Goal: Ask a question: Seek information or help from site administrators or community

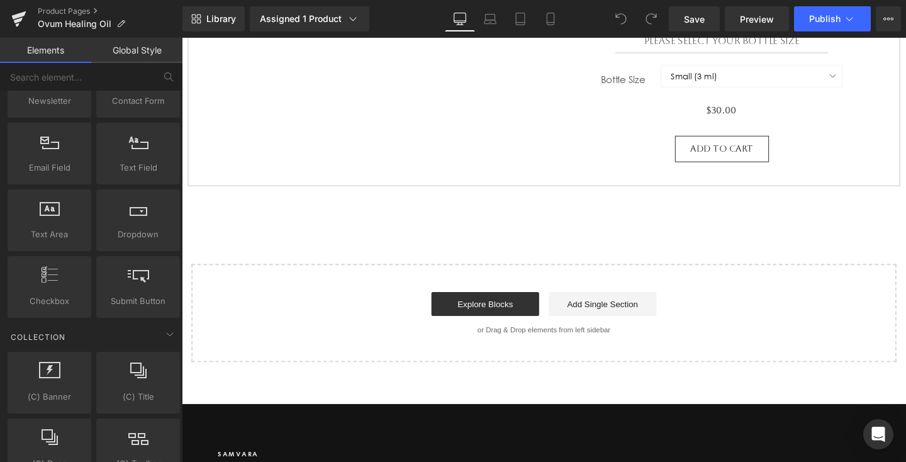
scroll to position [1947, 0]
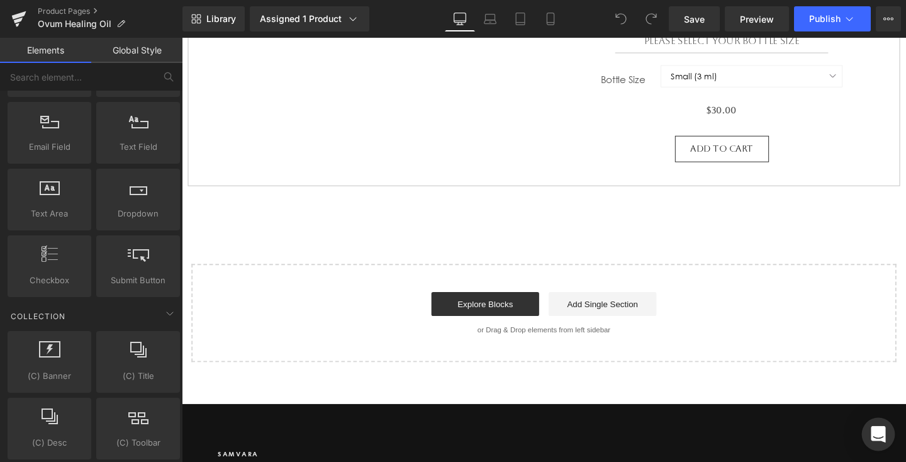
click at [0, 0] on div "Open Intercom Messenger" at bounding box center [0, 0] width 0 height 0
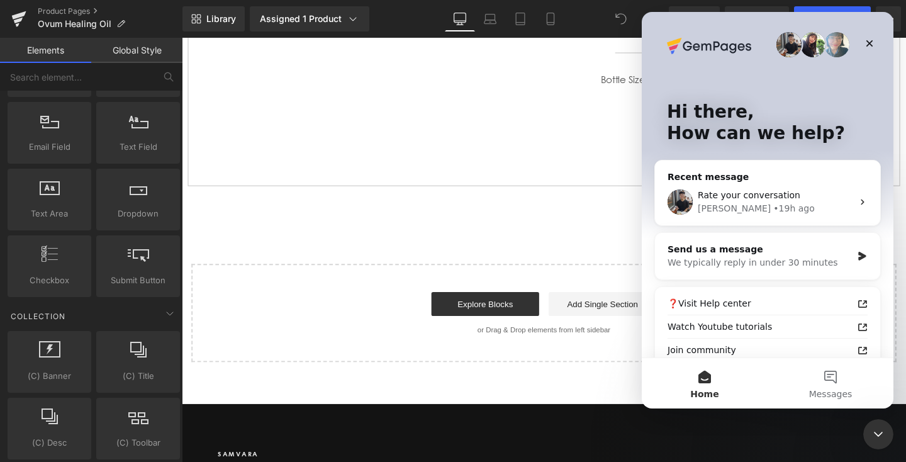
scroll to position [0, 0]
click at [809, 258] on div "We typically reply in under 30 minutes" at bounding box center [759, 262] width 184 height 13
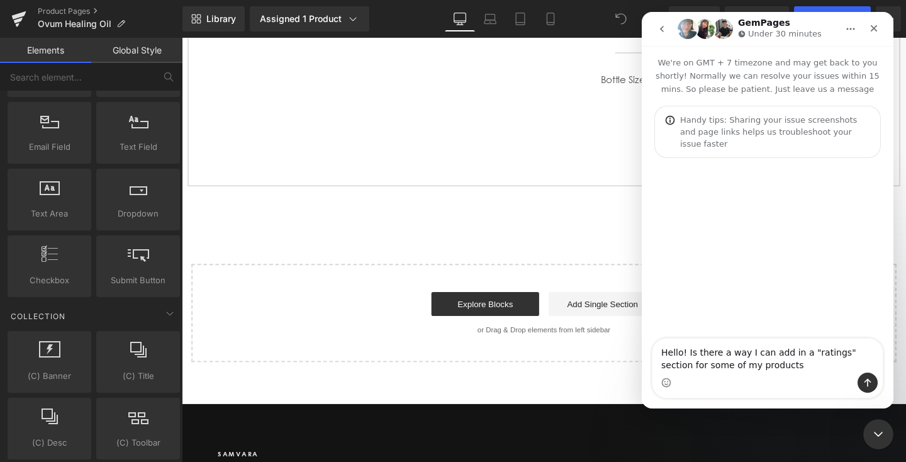
type textarea "Hello! Is there a way I can add in a "ratings" section for some of my products?"
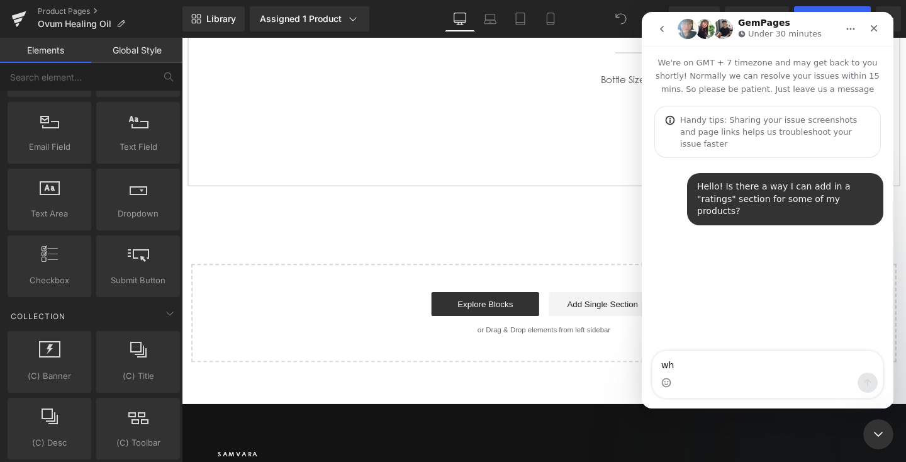
type textarea "whe"
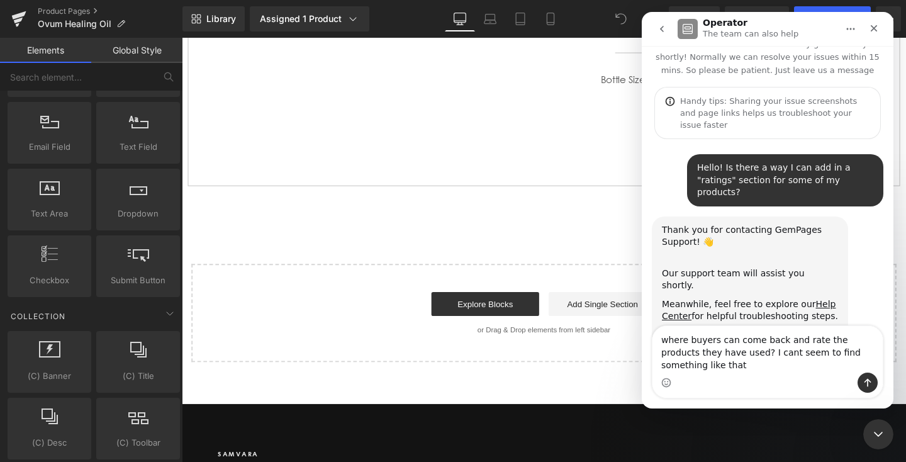
scroll to position [31, 0]
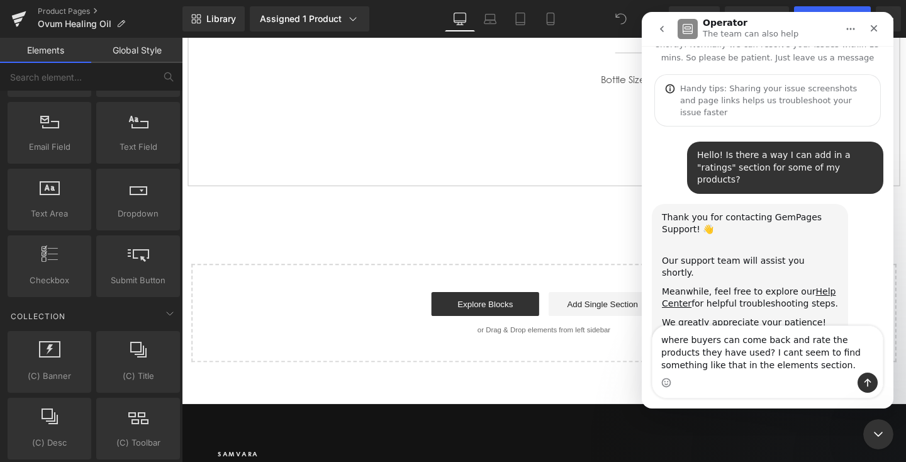
type textarea "where buyers can come back and rate the products they have used? I cant seem to…"
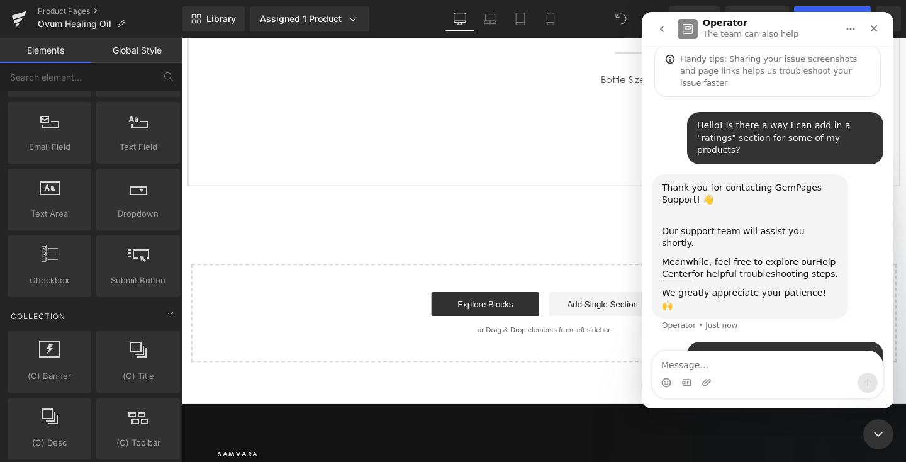
scroll to position [80, 0]
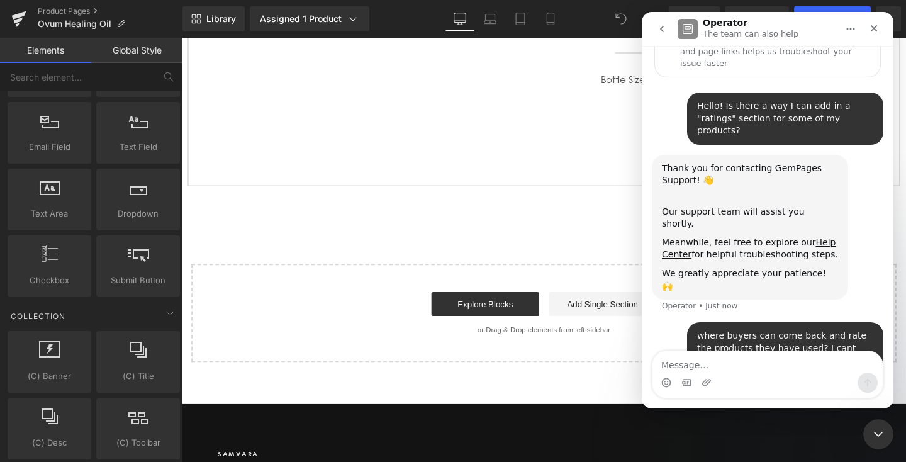
click at [0, 0] on div at bounding box center [0, 0] width 0 height 0
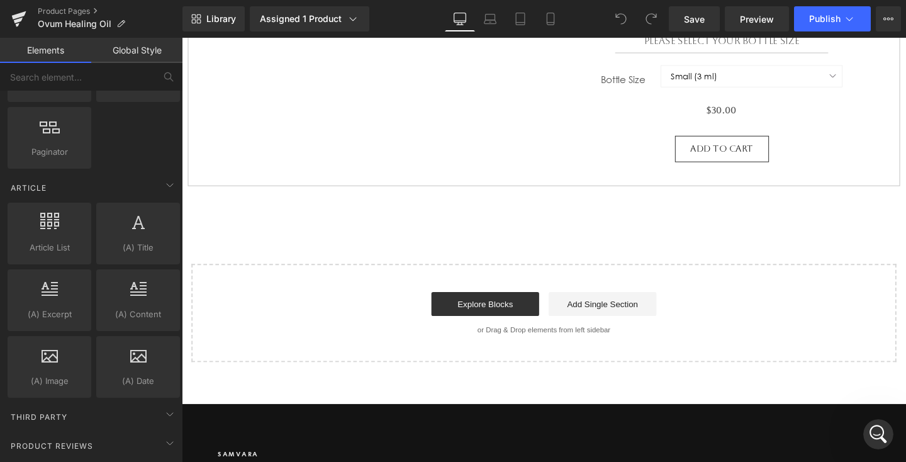
scroll to position [2338, 0]
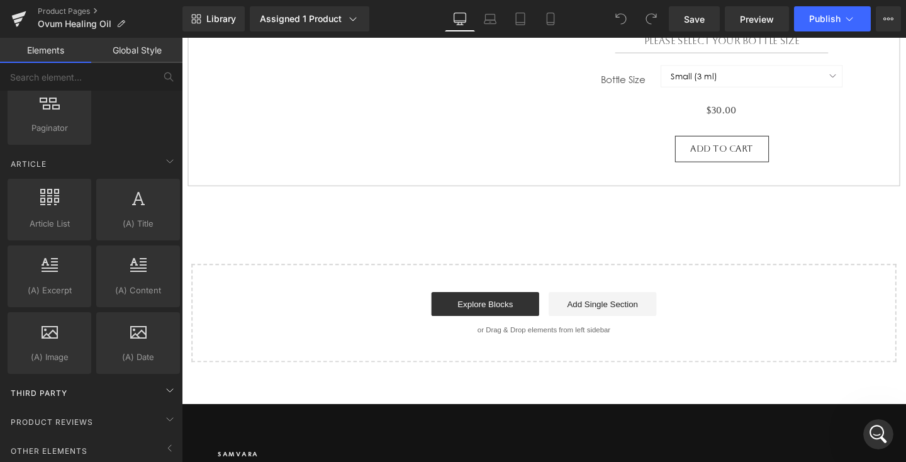
click at [152, 380] on div "Third Party" at bounding box center [93, 392] width 177 height 25
click at [82, 9] on link "Product Pages" at bounding box center [110, 11] width 145 height 10
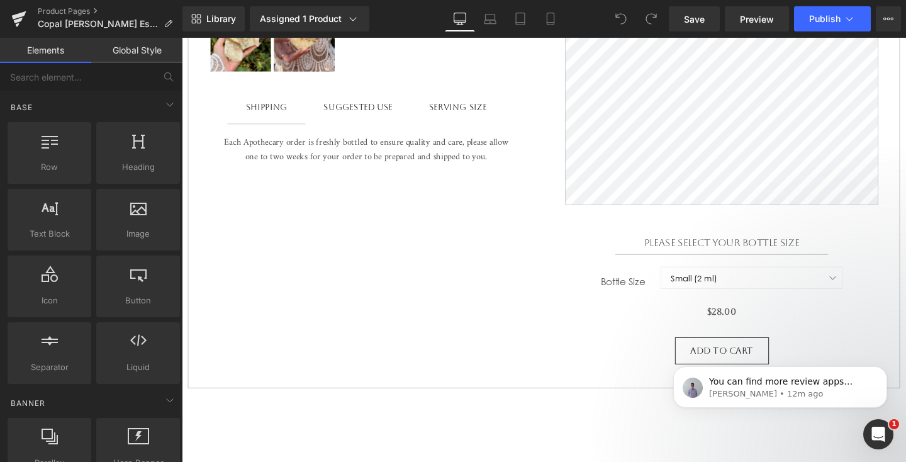
scroll to position [640, 0]
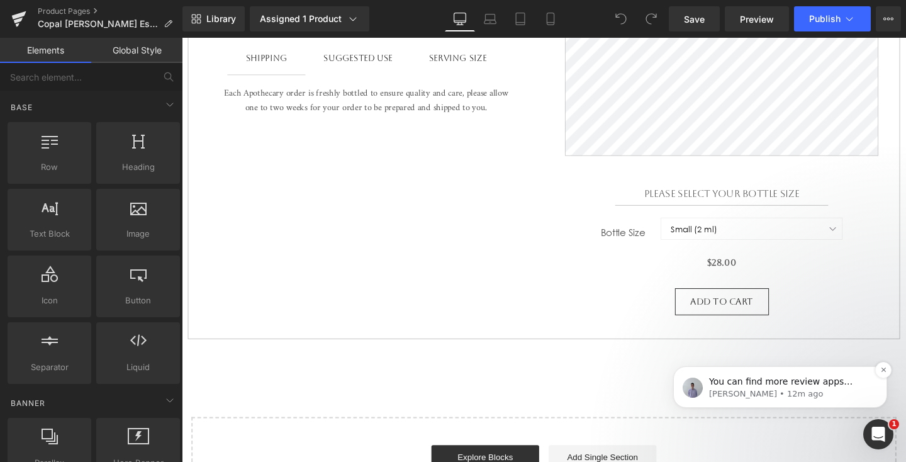
click at [782, 388] on p "Brad • 12m ago" at bounding box center [790, 393] width 162 height 11
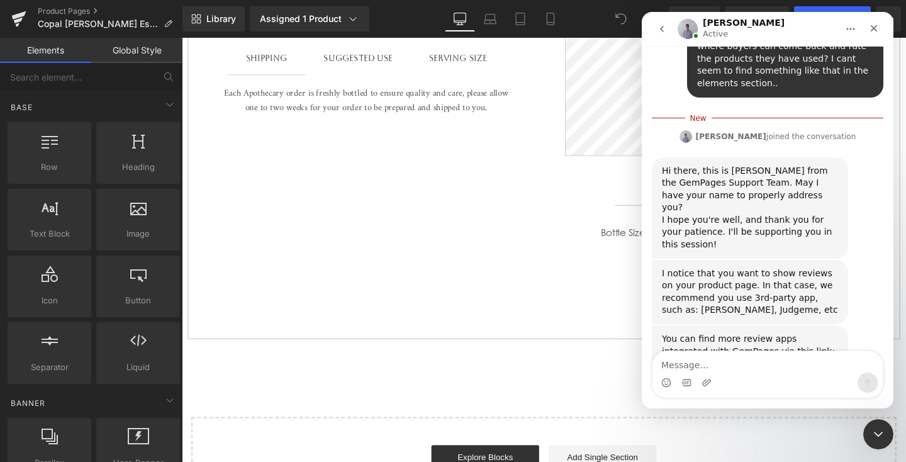
scroll to position [361, 0]
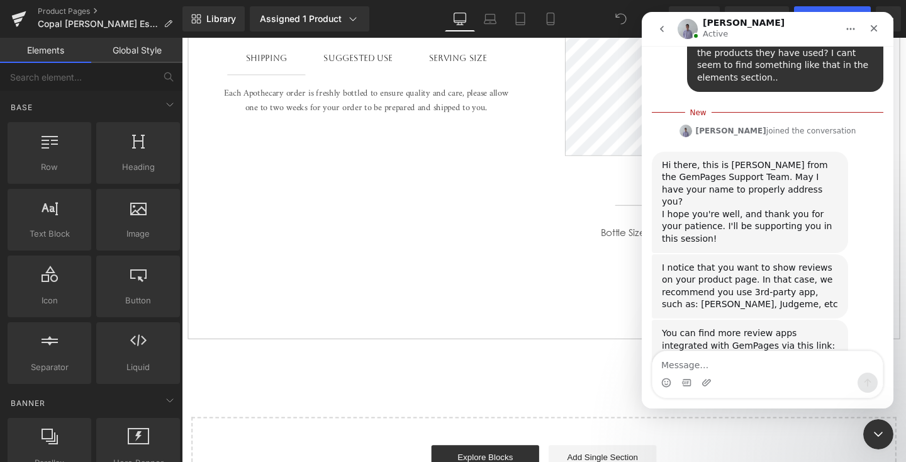
click at [767, 362] on textarea "Message…" at bounding box center [767, 361] width 230 height 21
type textarea "Thank you, my name is Sam :)"
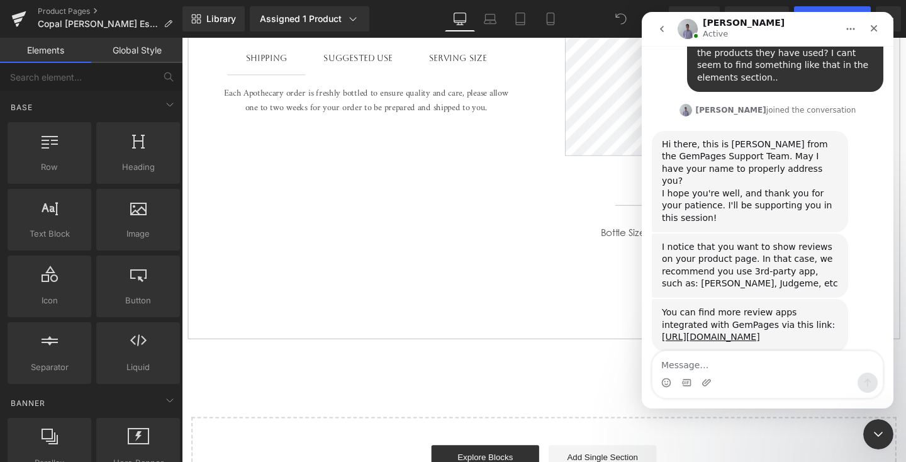
scroll to position [377, 0]
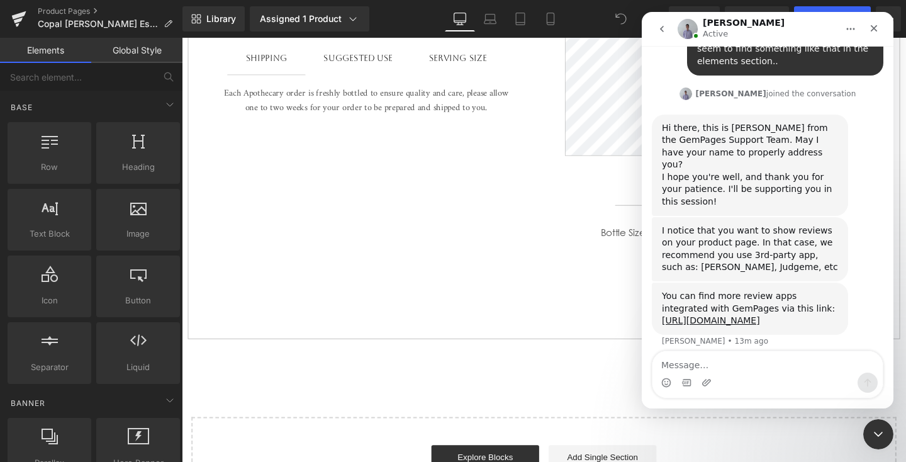
type textarea "D"
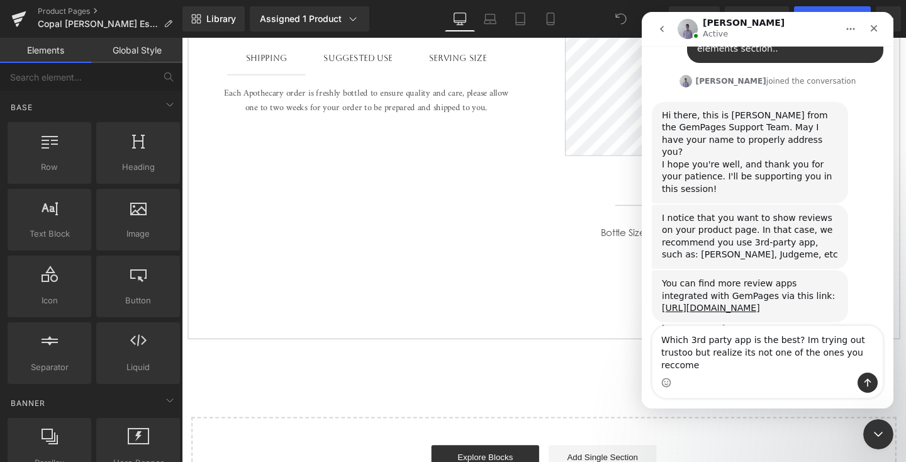
scroll to position [402, 0]
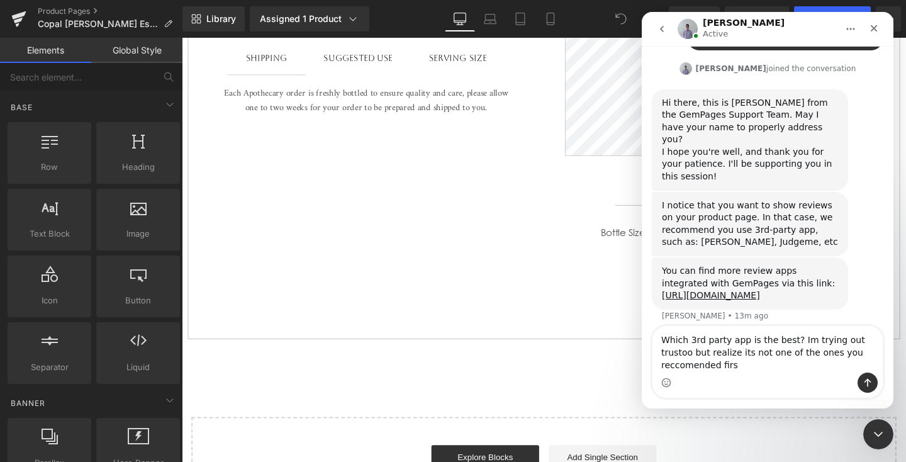
type textarea "Which 3rd party app is the best? Im trying out trustoo but realize its not one …"
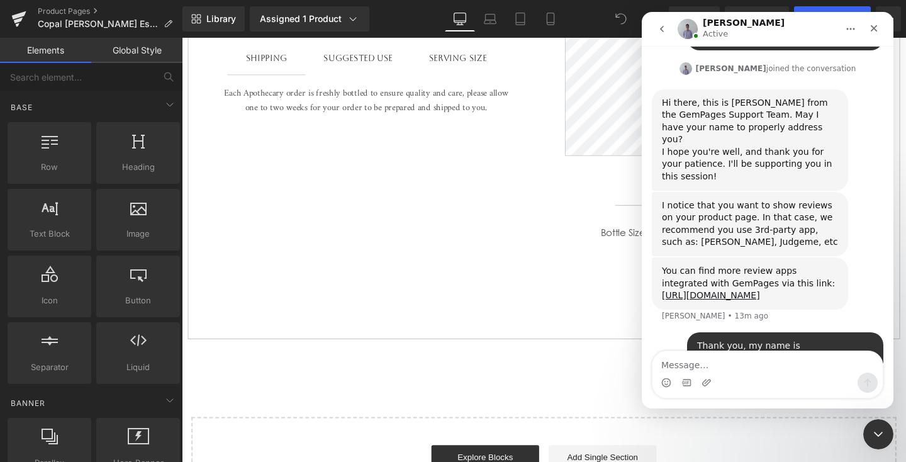
scroll to position [431, 0]
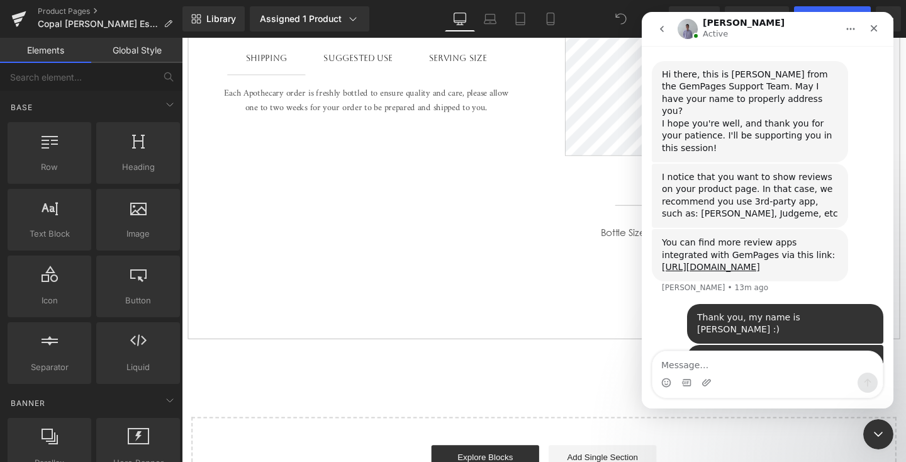
click at [0, 0] on div at bounding box center [0, 0] width 0 height 0
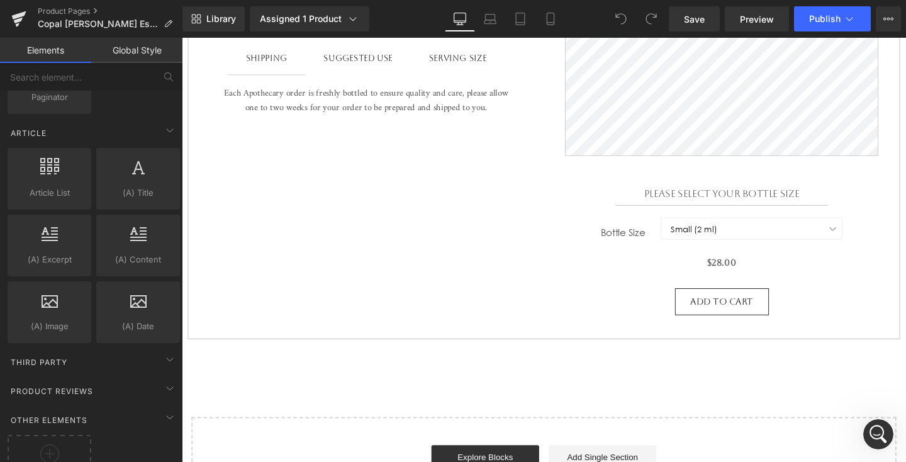
scroll to position [2404, 0]
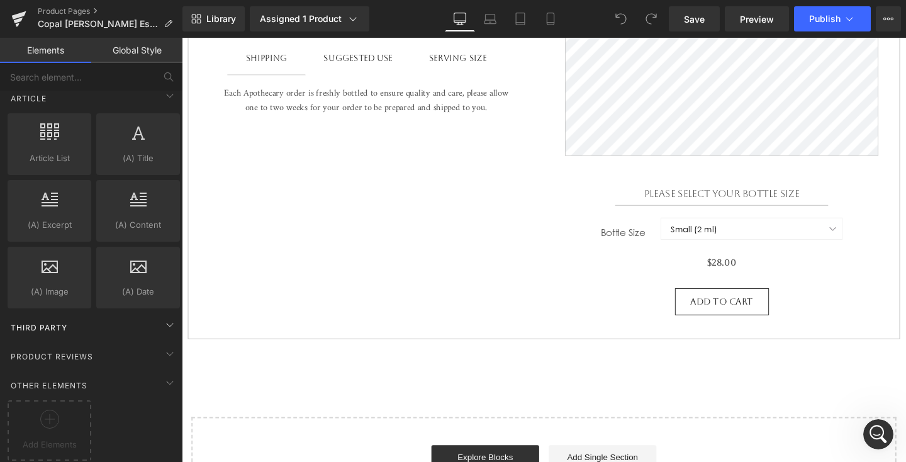
click at [77, 321] on div "Third Party" at bounding box center [93, 326] width 177 height 25
click at [74, 379] on span "Other Elements" at bounding box center [48, 385] width 79 height 12
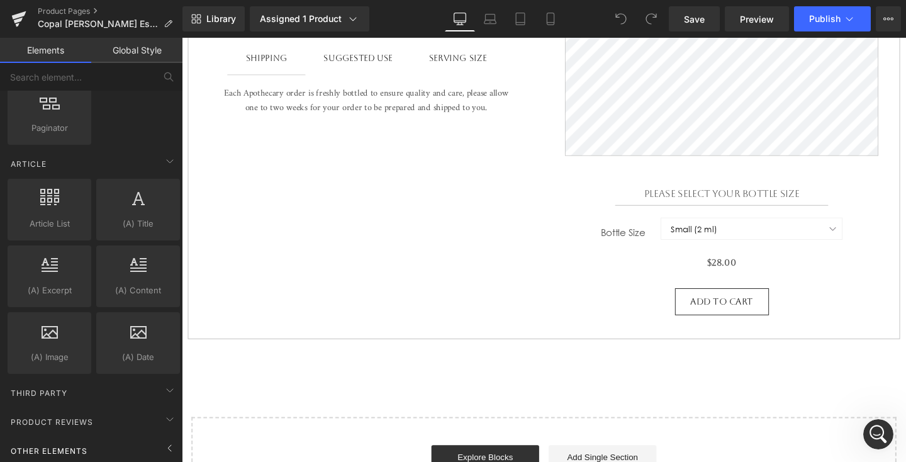
click at [89, 442] on div "Other Elements" at bounding box center [93, 450] width 177 height 25
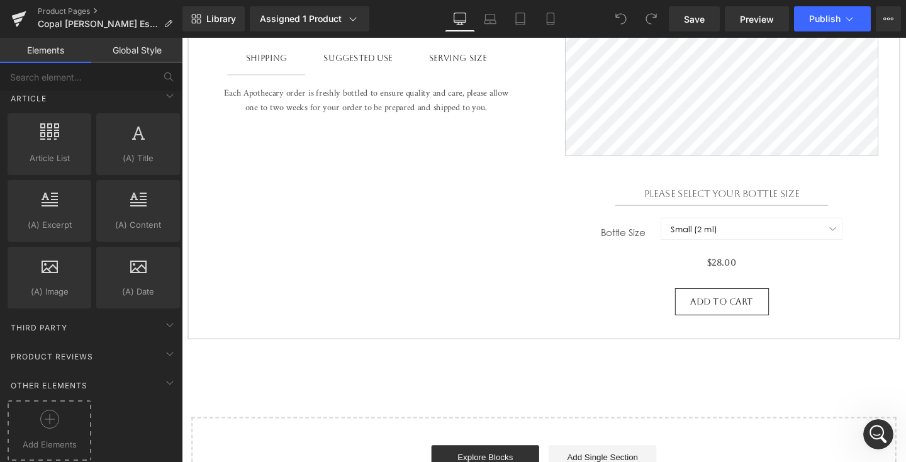
click at [65, 423] on div at bounding box center [49, 423] width 77 height 28
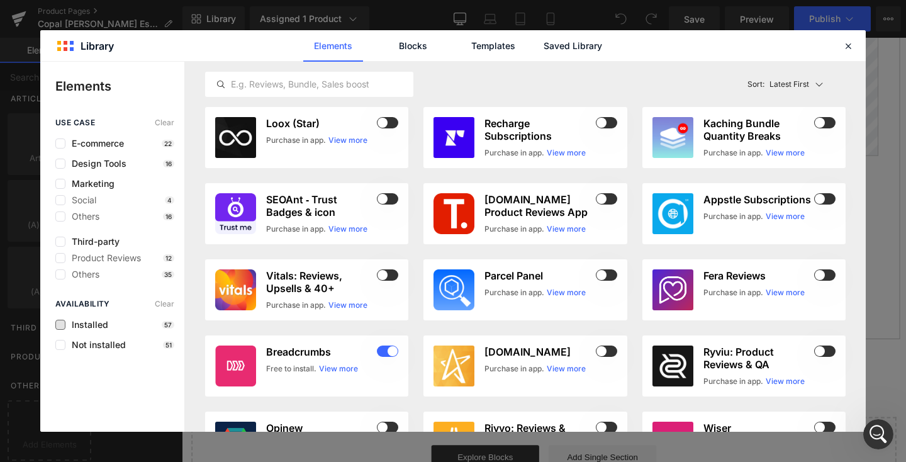
click at [92, 326] on span "Installed" at bounding box center [86, 324] width 43 height 10
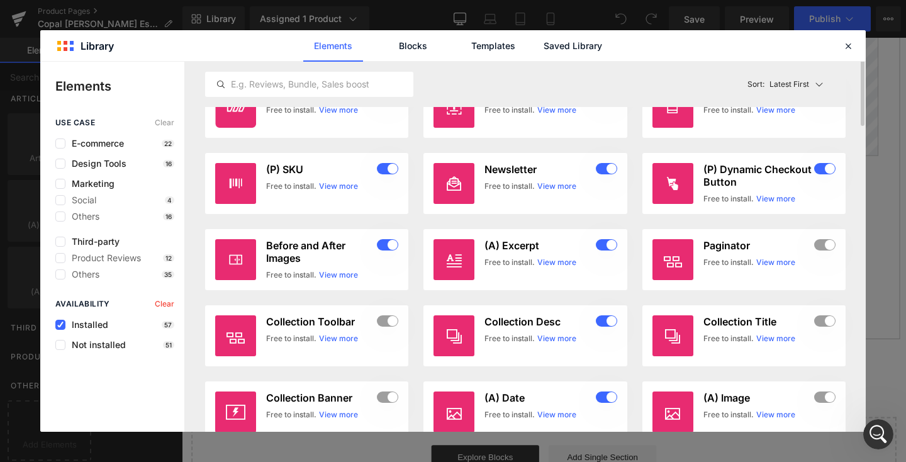
scroll to position [0, 0]
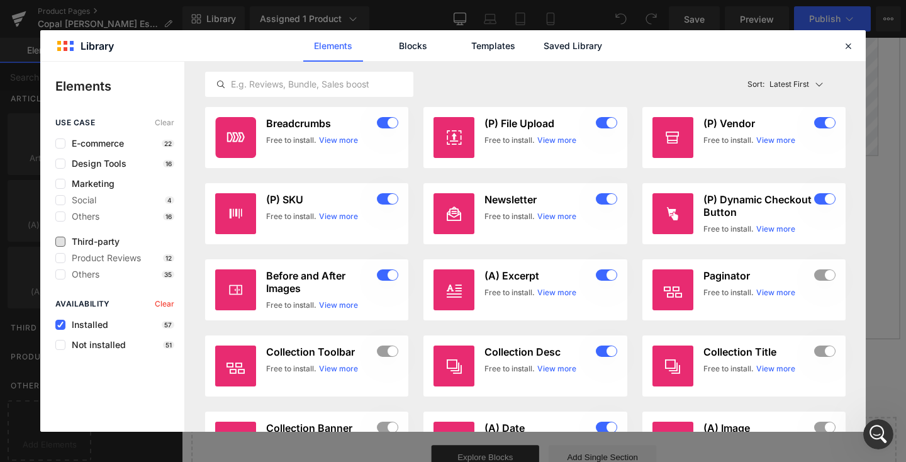
click at [96, 243] on span "Third-party" at bounding box center [92, 241] width 54 height 10
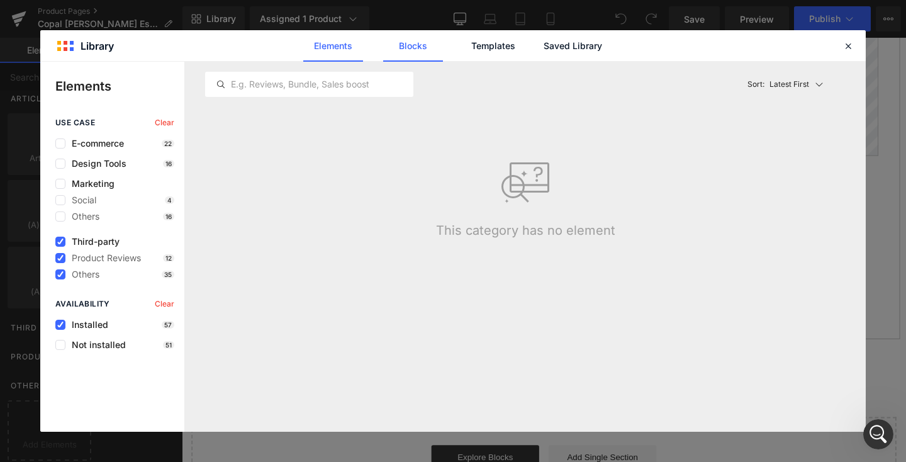
click at [0, 0] on link "Blocks" at bounding box center [0, 0] width 0 height 0
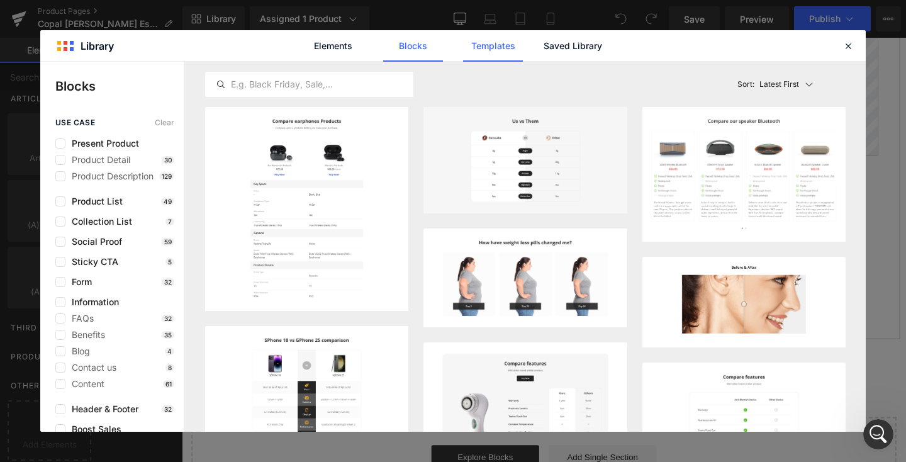
click at [0, 0] on link "Templates" at bounding box center [0, 0] width 0 height 0
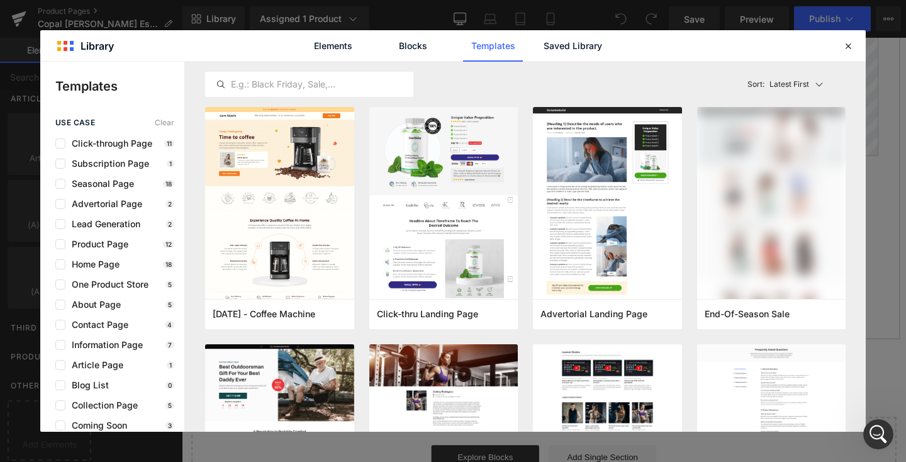
click at [857, 46] on div "Elements Blocks Templates Saved Library" at bounding box center [452, 45] width 825 height 31
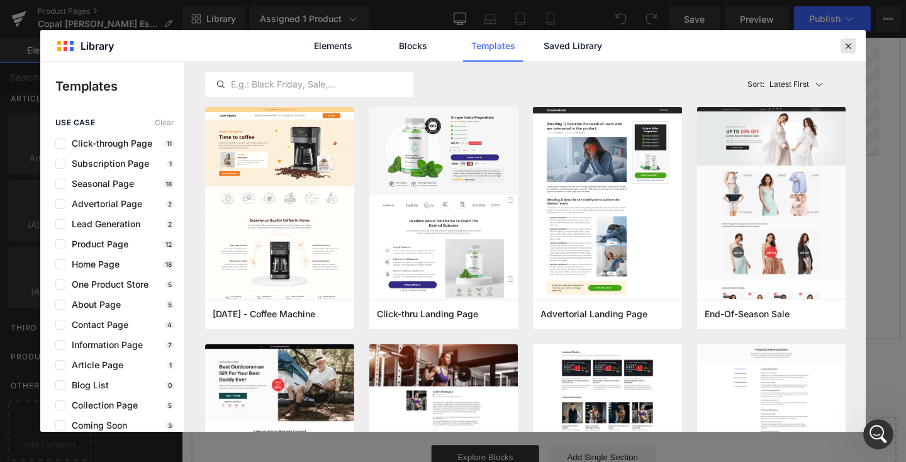
click at [0, 0] on icon at bounding box center [0, 0] width 0 height 0
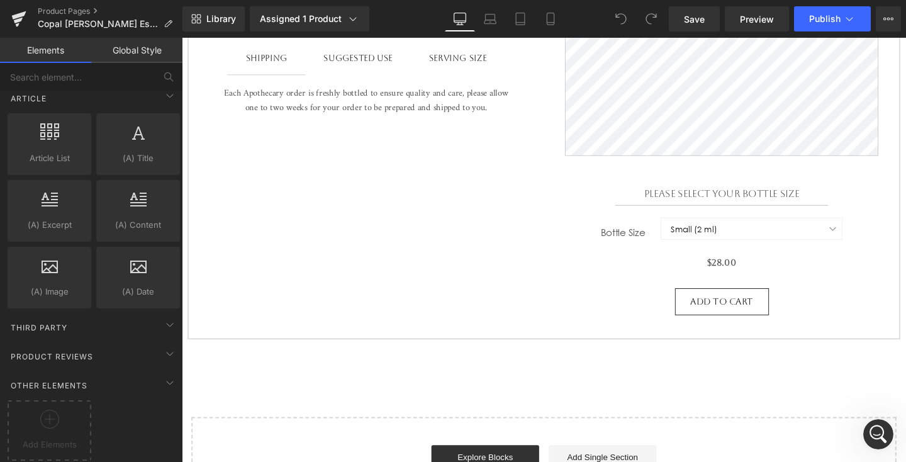
scroll to position [479, 0]
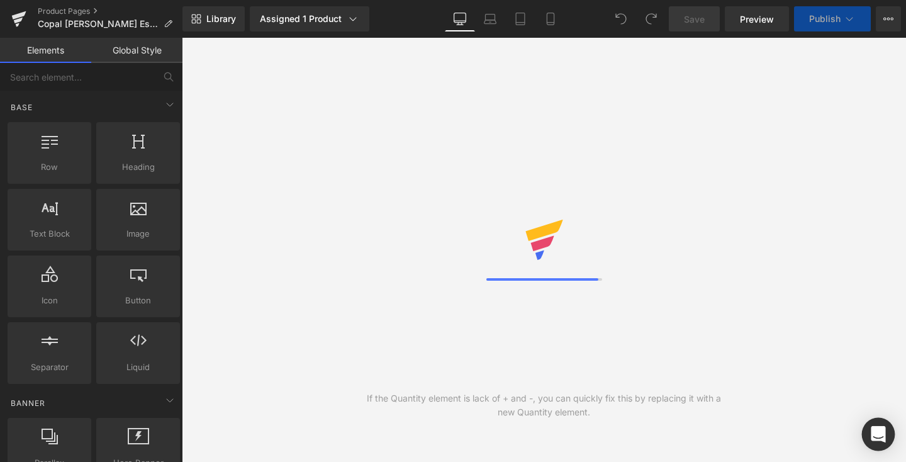
click at [870, 440] on icon "Open Intercom Messenger" at bounding box center [878, 434] width 16 height 16
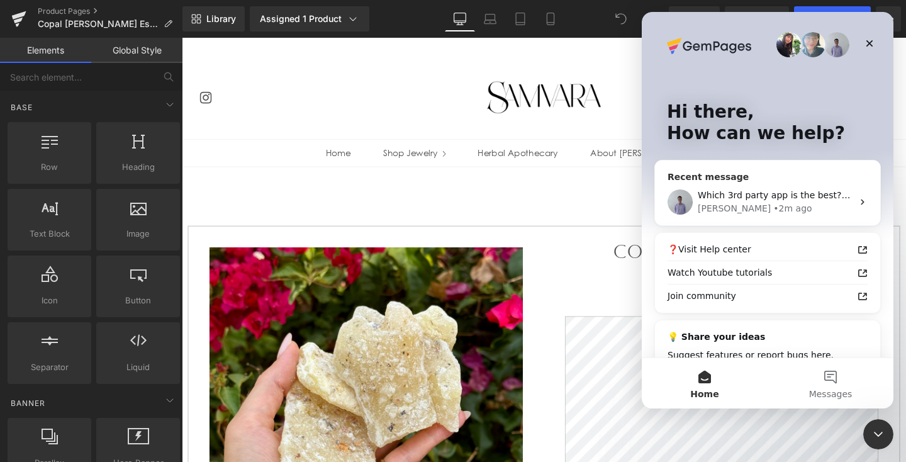
click at [801, 187] on div "Which 3rd party app is the best? Im trying out trustoo but realize its not one …" at bounding box center [767, 202] width 225 height 47
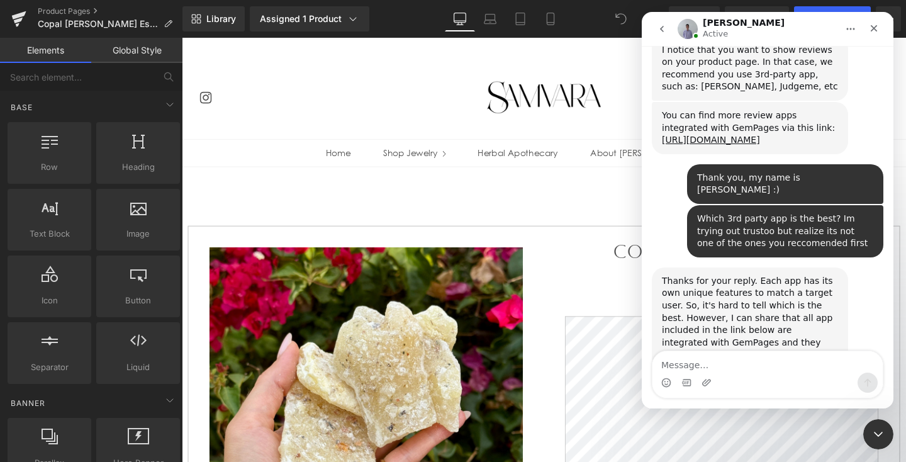
scroll to position [579, 0]
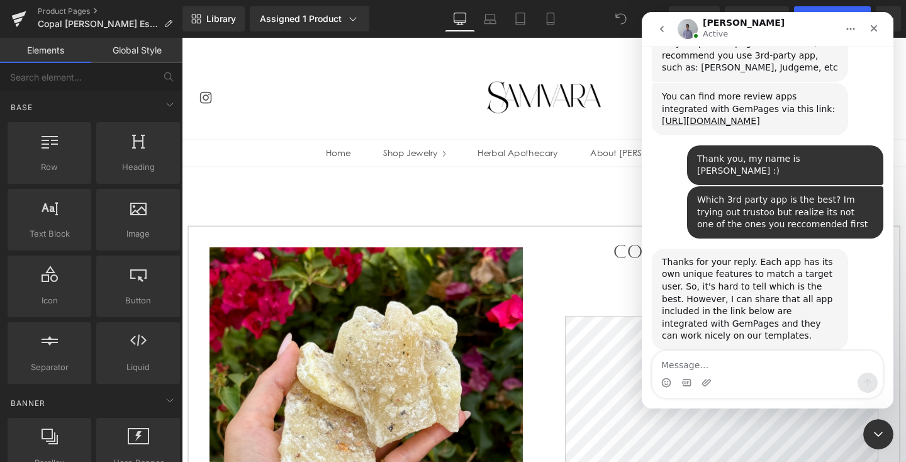
click at [725, 256] on div "Thanks for your reply. Each app has its own unique features to match a target u…" at bounding box center [750, 299] width 176 height 86
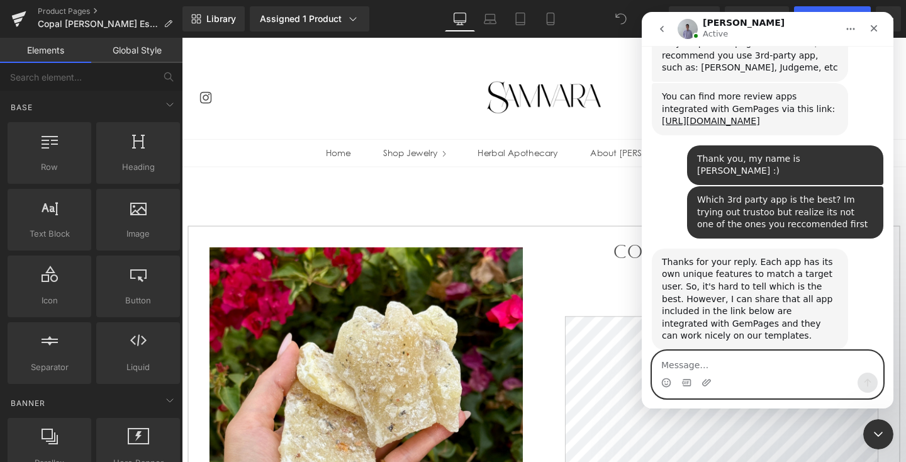
click at [753, 372] on textarea "Message…" at bounding box center [767, 361] width 230 height 21
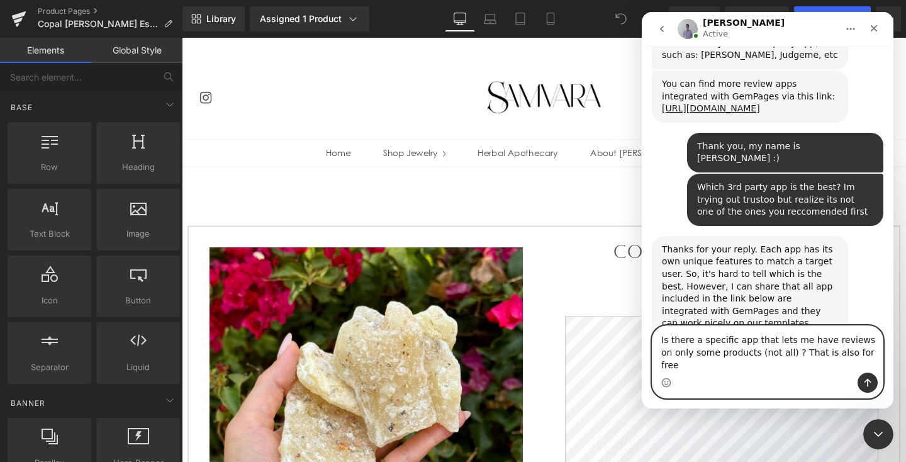
click at [660, 347] on textarea "Is there a specific app that lets me have reviews on only some products (not al…" at bounding box center [767, 349] width 230 height 47
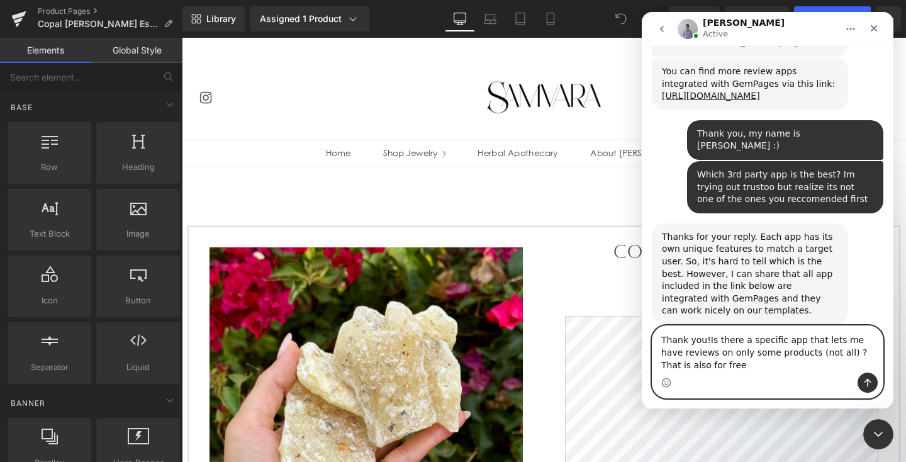
type textarea "Thank you! Is there a specific app that lets me have reviews on only some produ…"
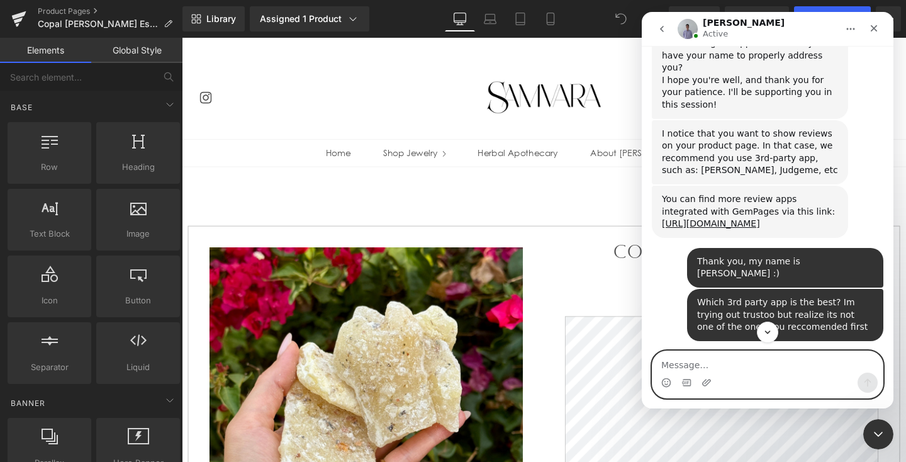
scroll to position [469, 0]
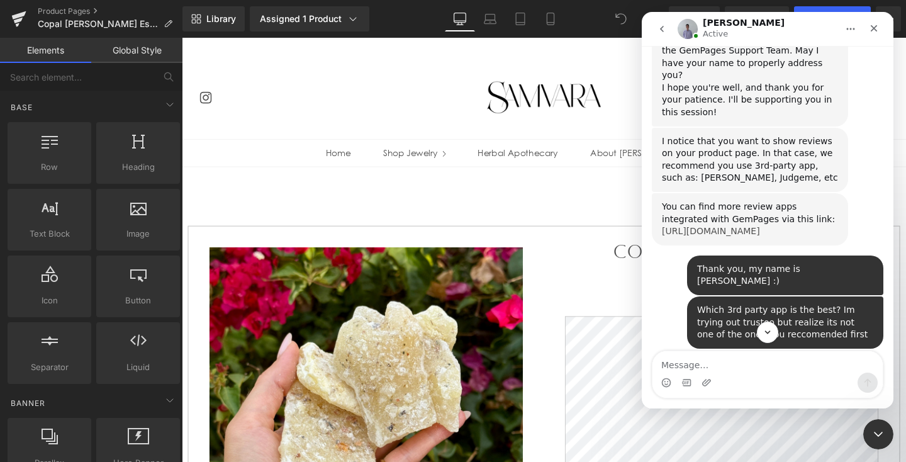
click at [730, 226] on link "https://help.gempages.net/article-category/app-integrations/reviews" at bounding box center [711, 231] width 98 height 10
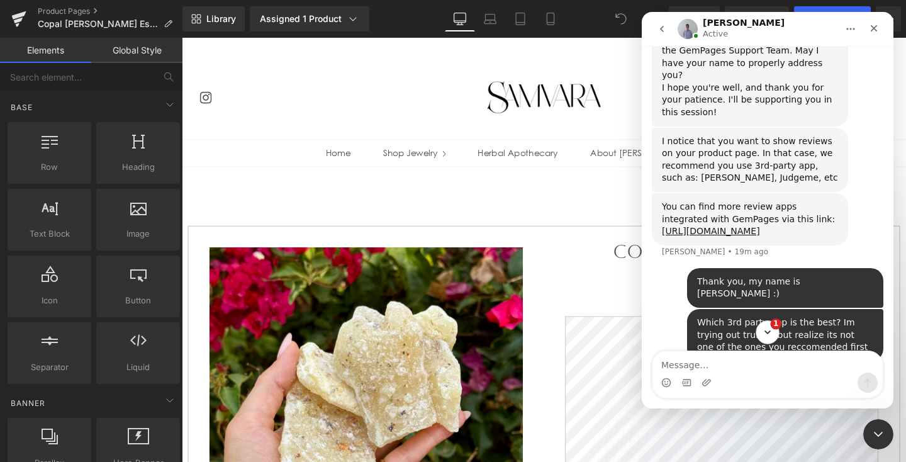
click at [768, 335] on icon "Scroll to bottom" at bounding box center [767, 331] width 11 height 11
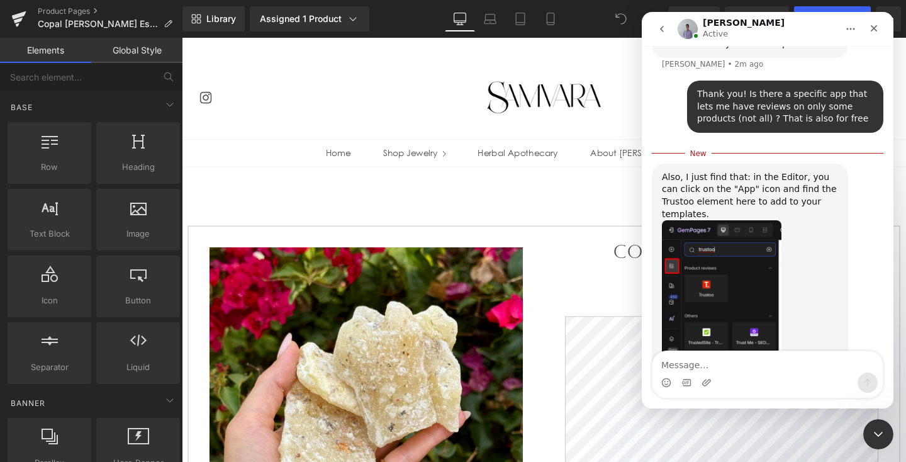
scroll to position [908, 0]
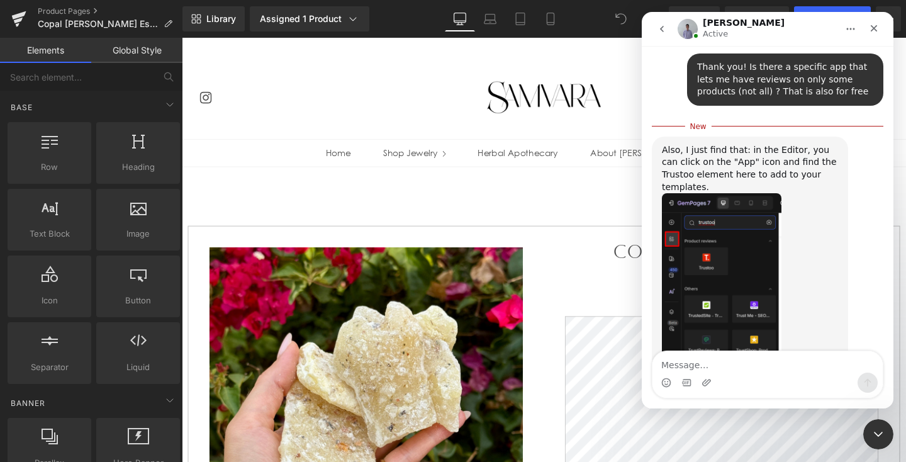
click at [35, 300] on div at bounding box center [453, 212] width 906 height 424
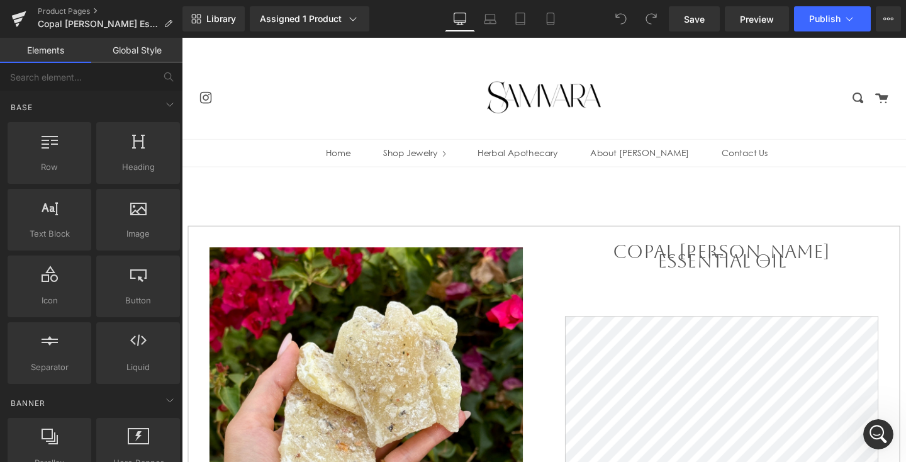
scroll to position [0, 0]
click at [56, 283] on div at bounding box center [49, 279] width 76 height 28
click at [208, 18] on span "Library" at bounding box center [221, 18] width 30 height 11
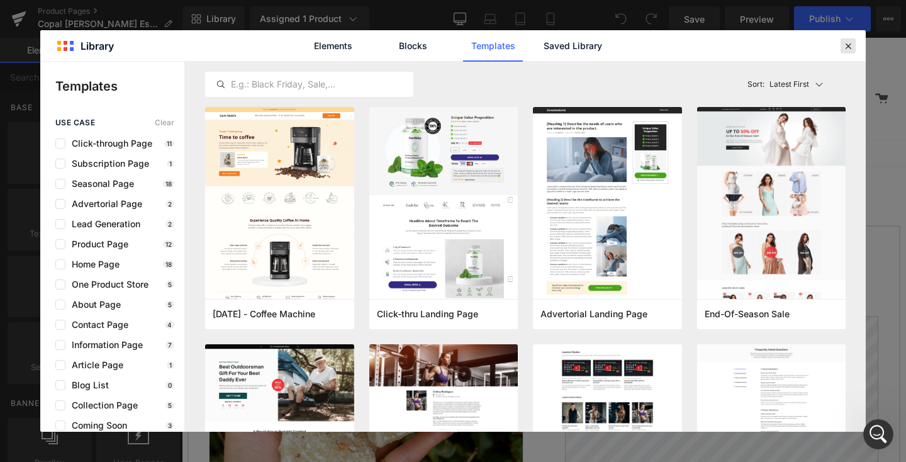
drag, startPoint x: 847, startPoint y: 47, endPoint x: 699, endPoint y: 9, distance: 152.4
click at [847, 47] on icon at bounding box center [847, 45] width 11 height 11
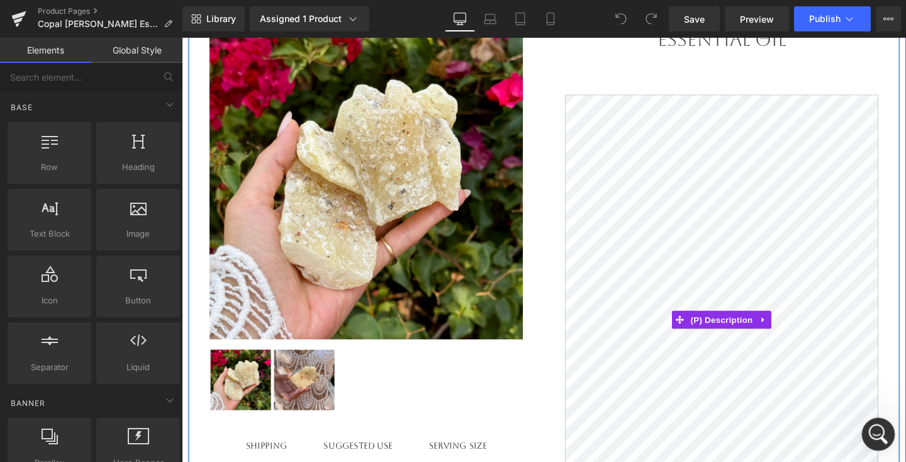
scroll to position [0, 0]
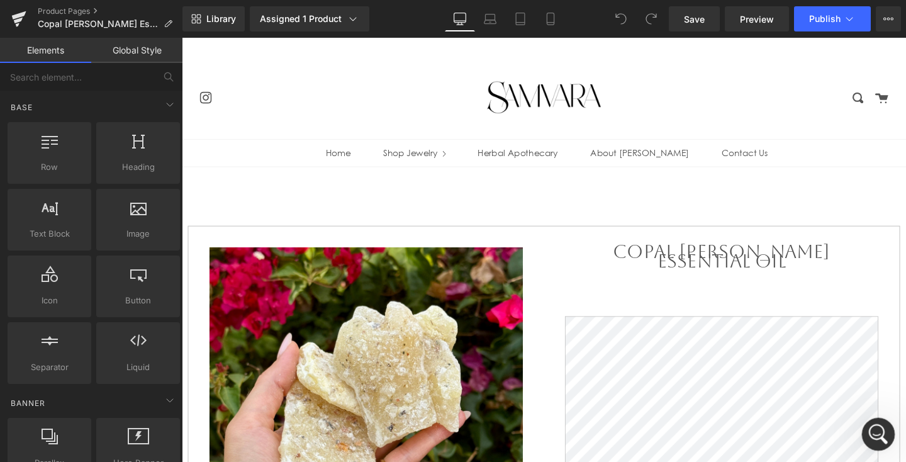
click at [871, 426] on icon "Open Intercom Messenger" at bounding box center [876, 432] width 21 height 21
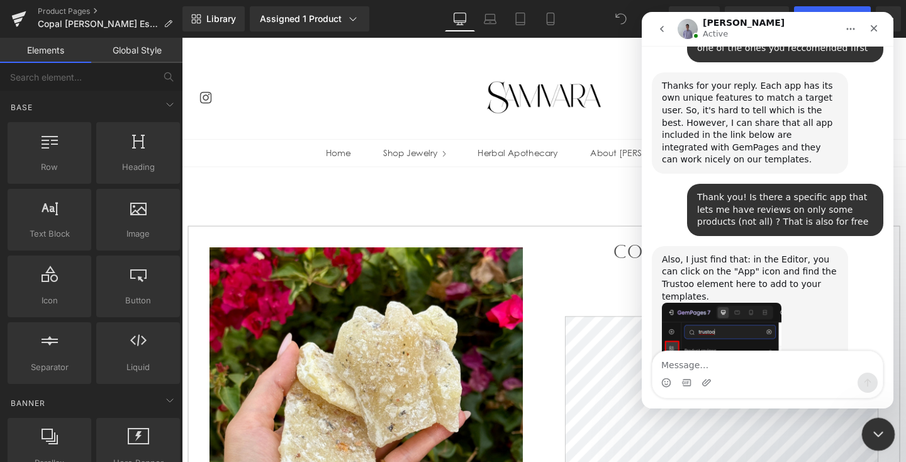
scroll to position [884, 0]
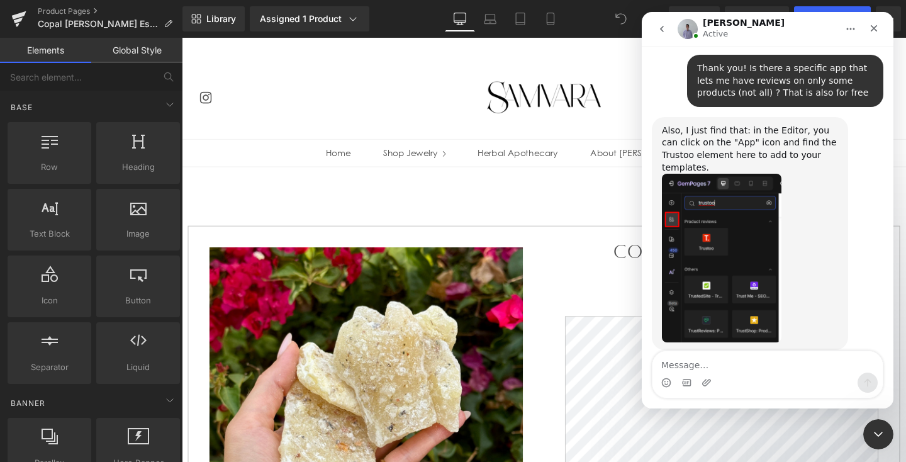
click at [745, 227] on img "Brad says…" at bounding box center [721, 258] width 119 height 169
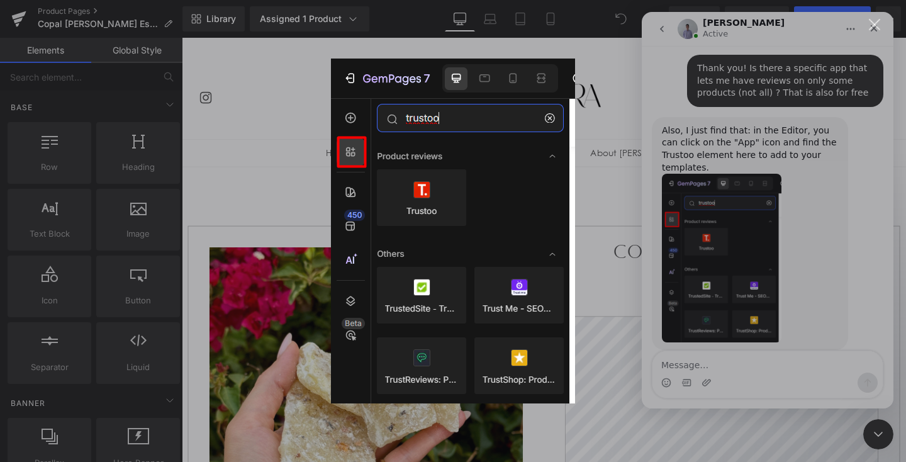
scroll to position [0, 0]
click at [745, 225] on div "Intercom messenger" at bounding box center [453, 231] width 906 height 462
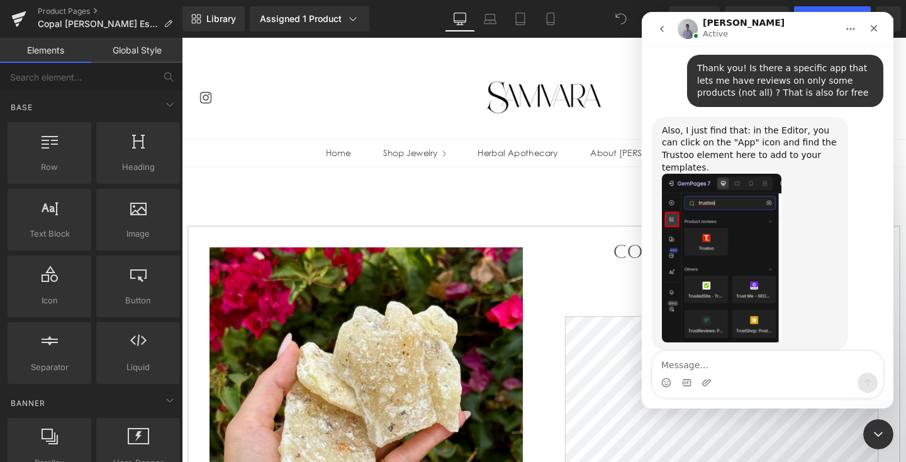
click at [0, 0] on div at bounding box center [0, 0] width 0 height 0
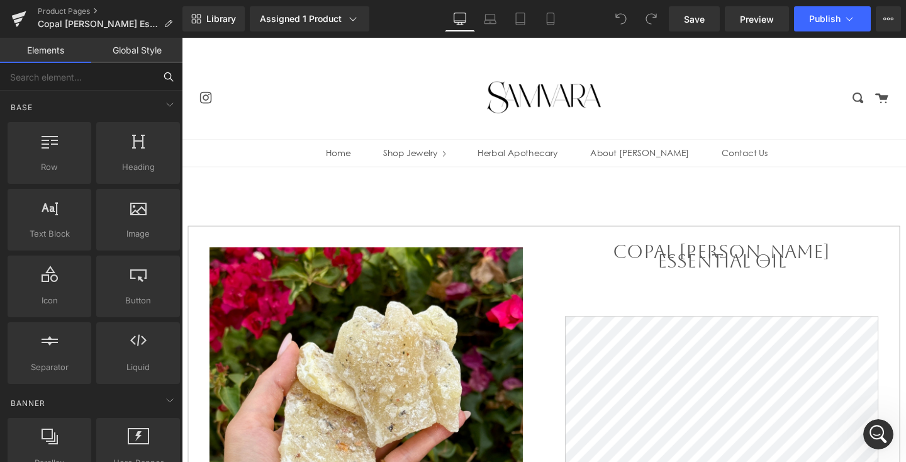
click at [132, 73] on input "text" at bounding box center [77, 77] width 155 height 28
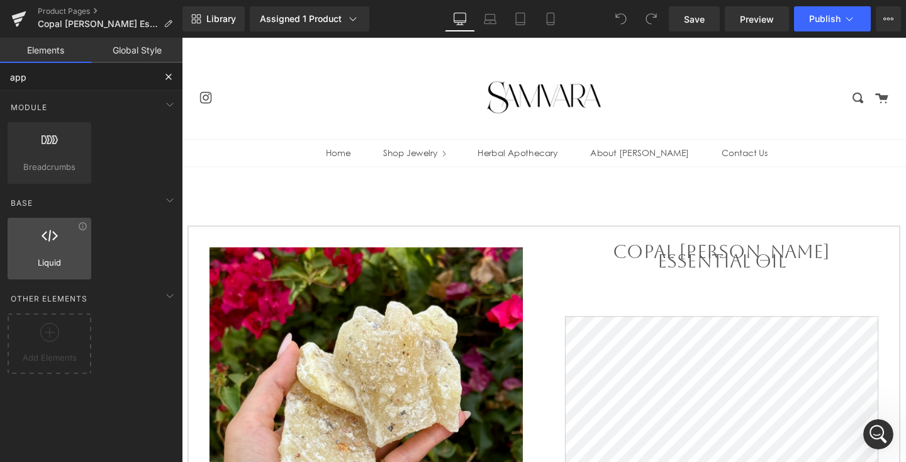
click at [58, 248] on div at bounding box center [49, 242] width 76 height 28
click at [50, 332] on icon at bounding box center [50, 332] width 10 height 1
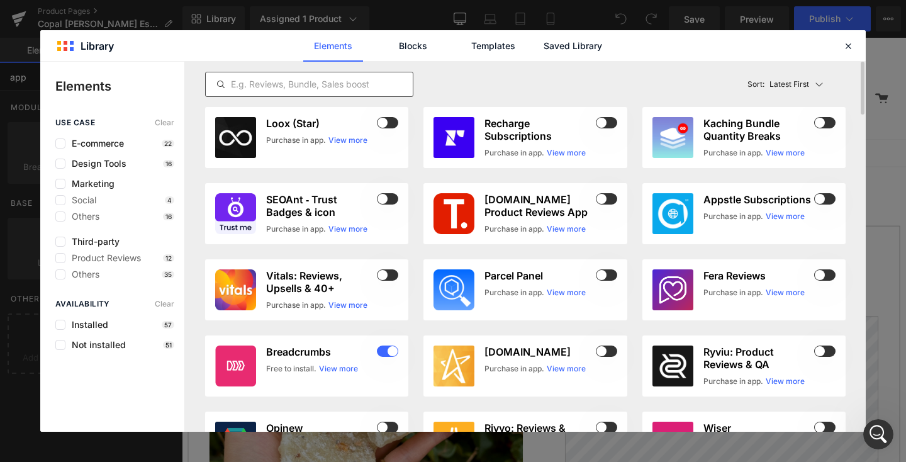
type input "app"
click at [0, 0] on input "text" at bounding box center [0, 0] width 0 height 0
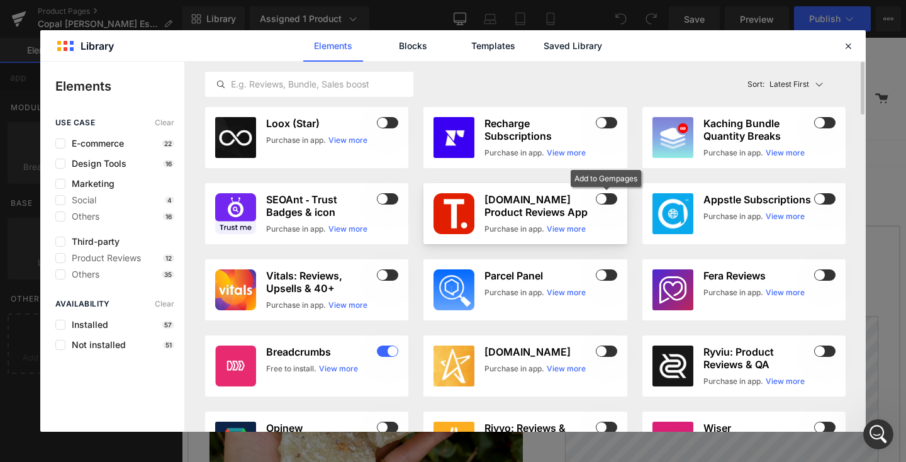
click at [0, 0] on span at bounding box center [0, 0] width 0 height 0
click at [0, 0] on h3 "[DOMAIN_NAME] Product Reviews App" at bounding box center [0, 0] width 0 height 0
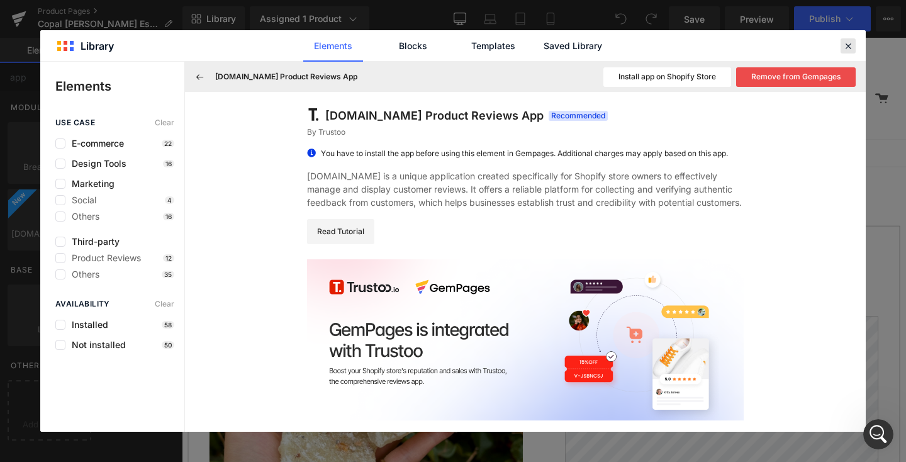
click at [0, 0] on icon at bounding box center [0, 0] width 0 height 0
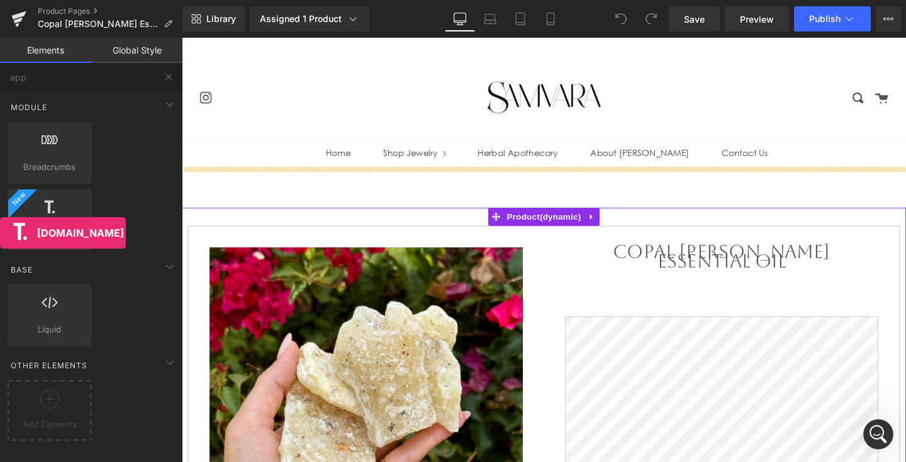
drag, startPoint x: 36, startPoint y: 213, endPoint x: 0, endPoint y: 228, distance: 38.9
click at [0, 229] on div "Base Row rows, columns, layouts, div Heading headings, titles, h1,h2,h3,h4,h5,h…" at bounding box center [93, 298] width 187 height 415
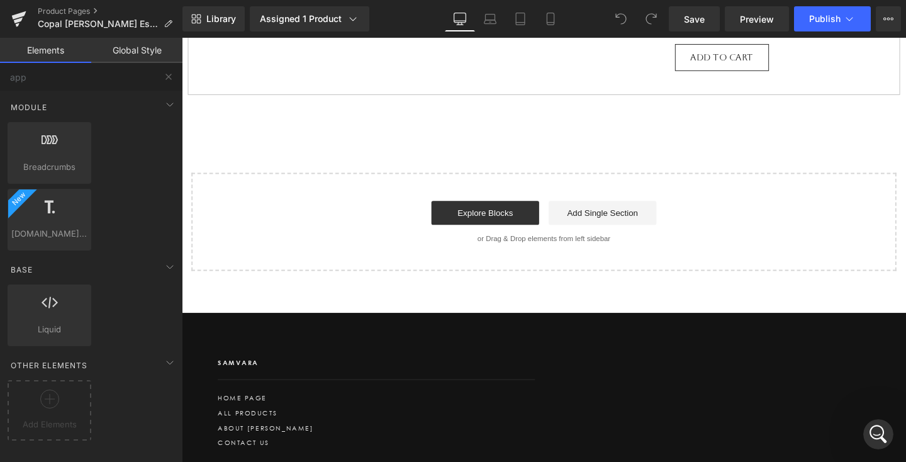
scroll to position [901, 0]
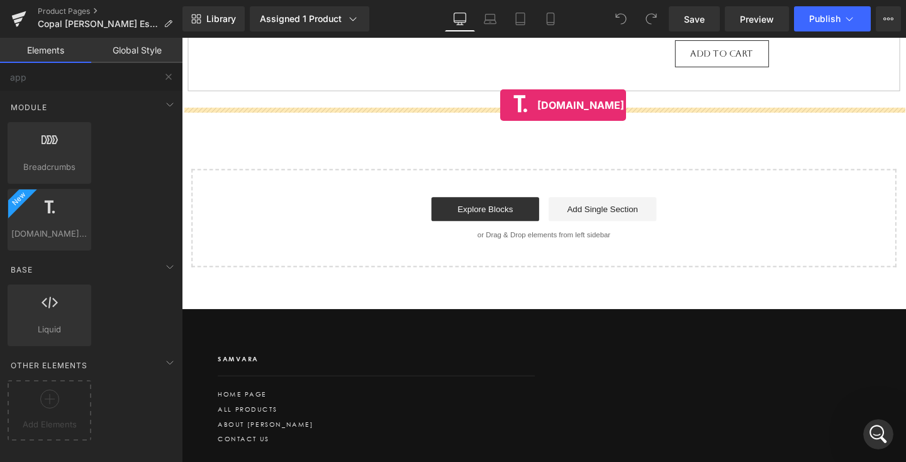
drag, startPoint x: 245, startPoint y: 255, endPoint x: 516, endPoint y: 106, distance: 309.9
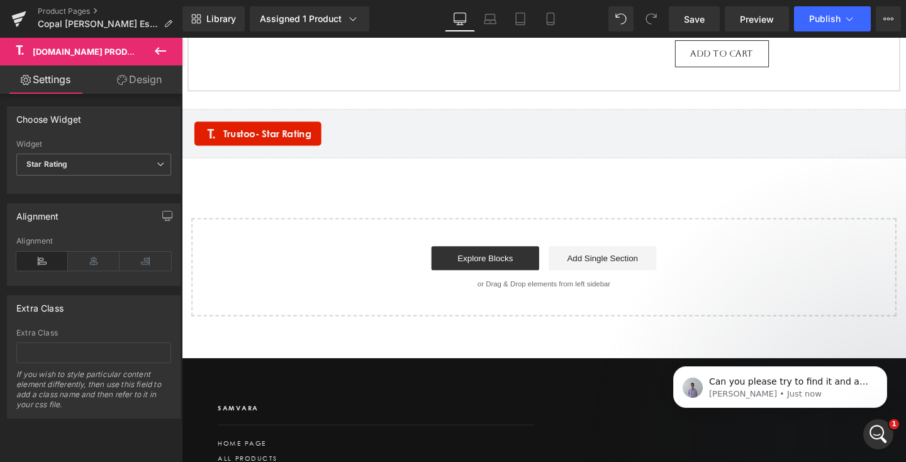
scroll to position [889, 0]
click at [781, 393] on p "Brad • Just now" at bounding box center [790, 393] width 162 height 11
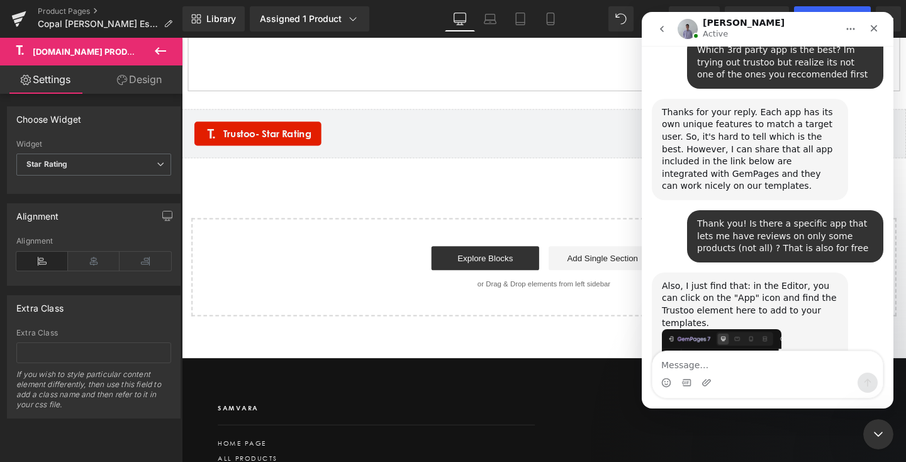
scroll to position [909, 0]
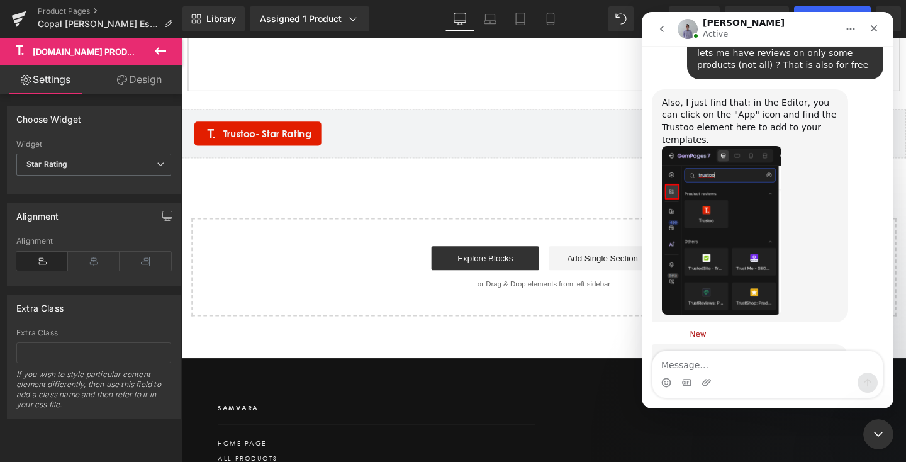
click at [766, 364] on textarea "Message…" at bounding box center [767, 361] width 230 height 21
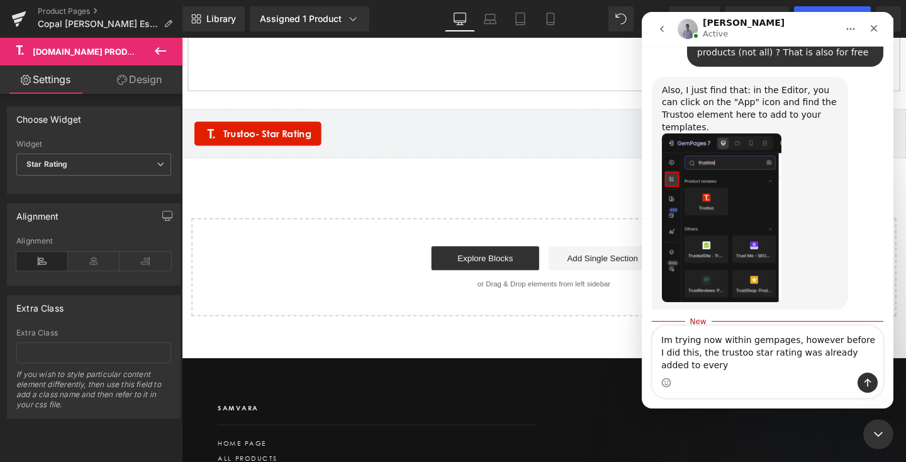
scroll to position [935, 0]
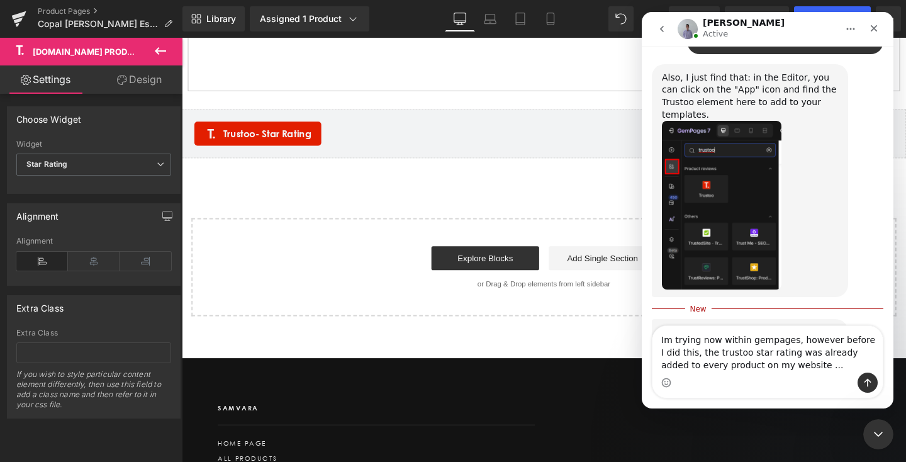
type textarea "Im trying now within gempages, however before I did this, the trustoo star rati…"
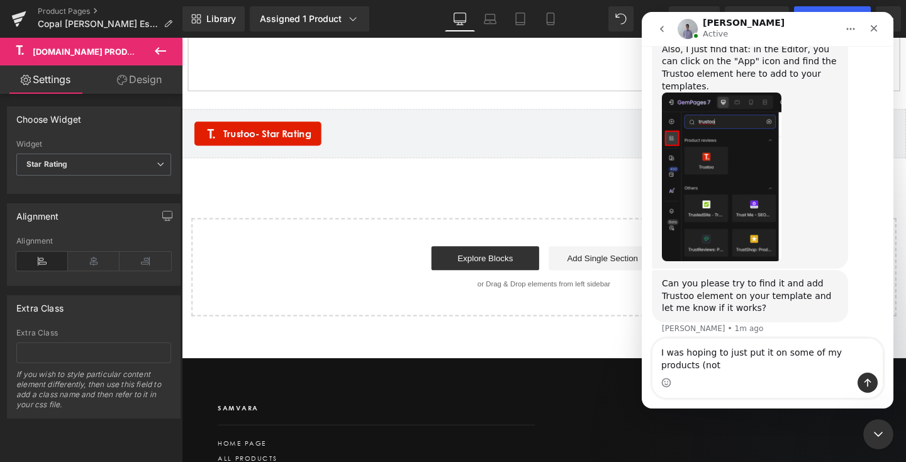
scroll to position [975, 0]
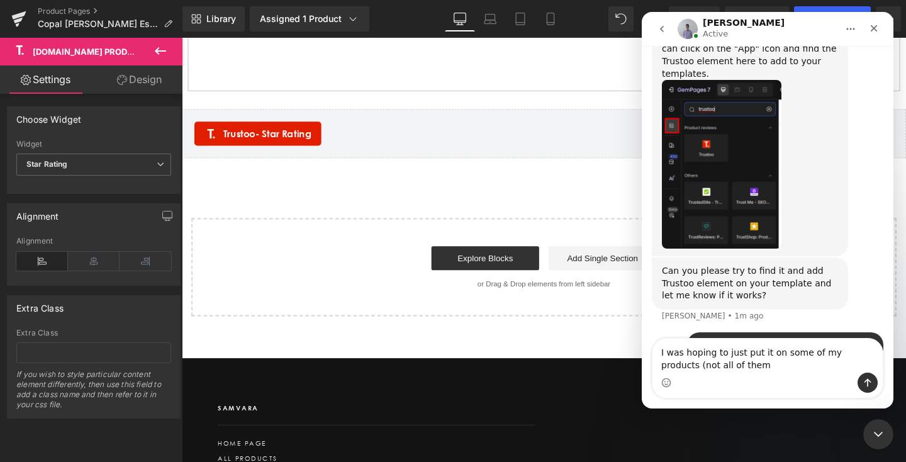
type textarea "I was hoping to just put it on some of my products (not all of them)"
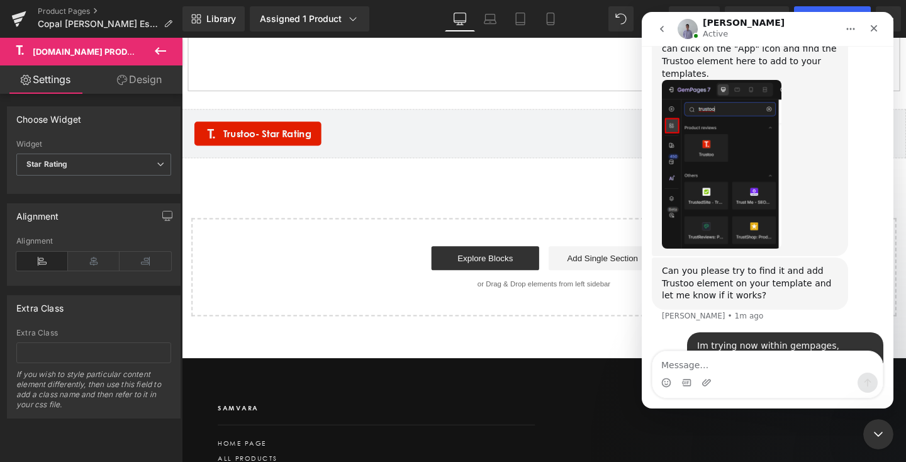
scroll to position [1004, 0]
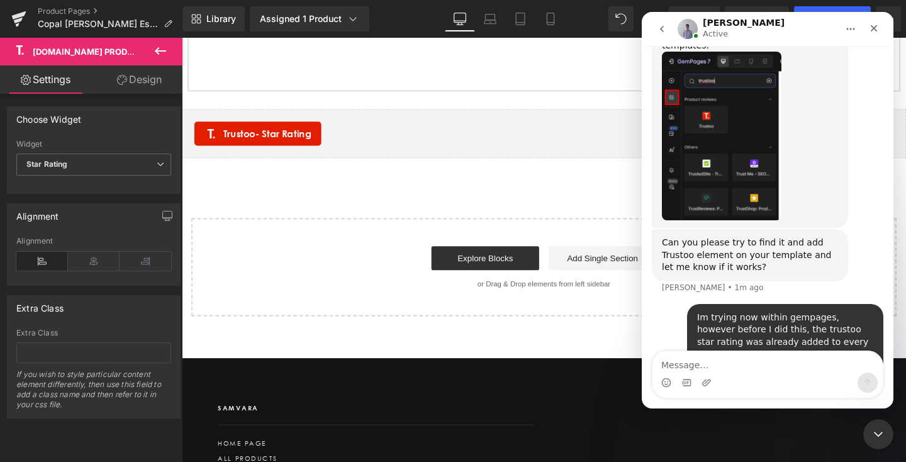
click at [609, 216] on div at bounding box center [453, 212] width 906 height 424
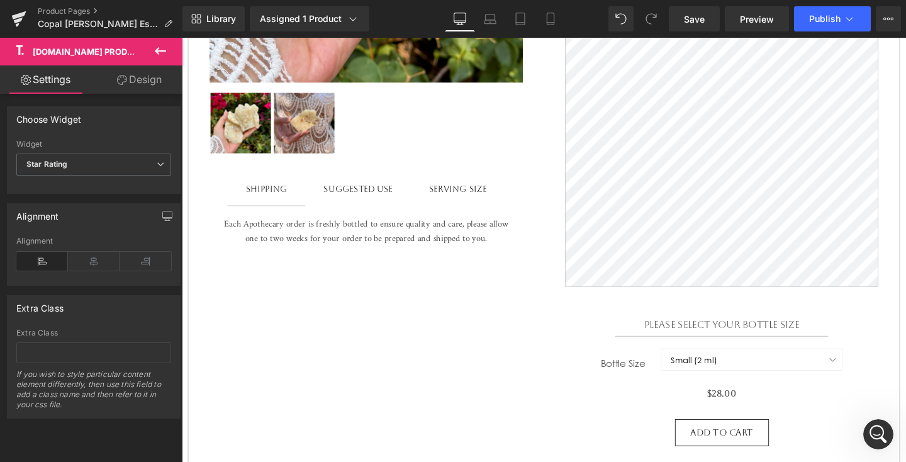
scroll to position [0, 0]
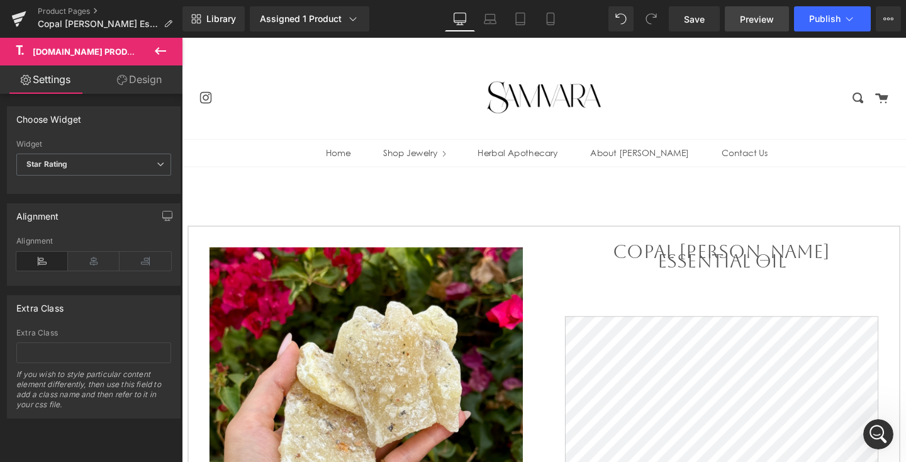
click at [752, 22] on span "Preview" at bounding box center [757, 19] width 34 height 13
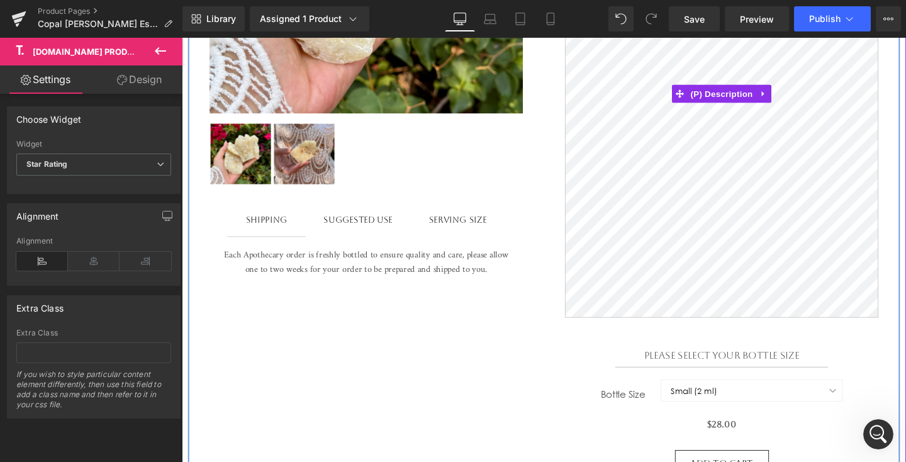
scroll to position [472, 0]
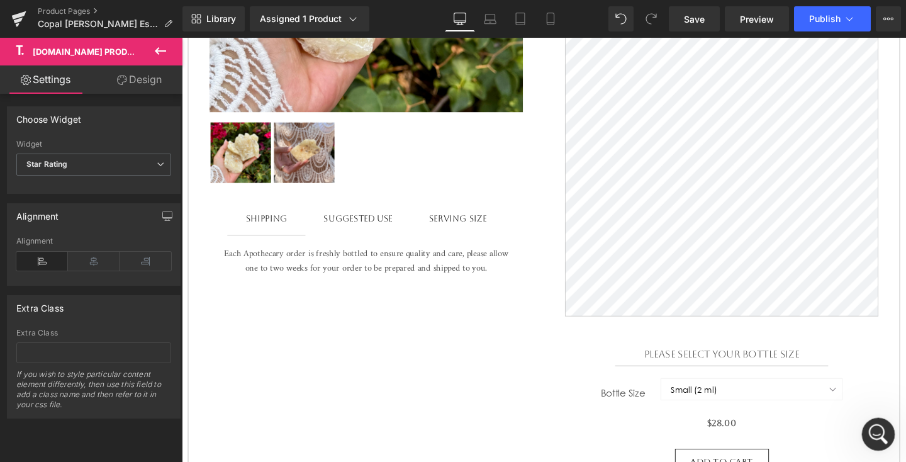
click at [863, 421] on div "Open Intercom Messenger" at bounding box center [876, 432] width 30 height 30
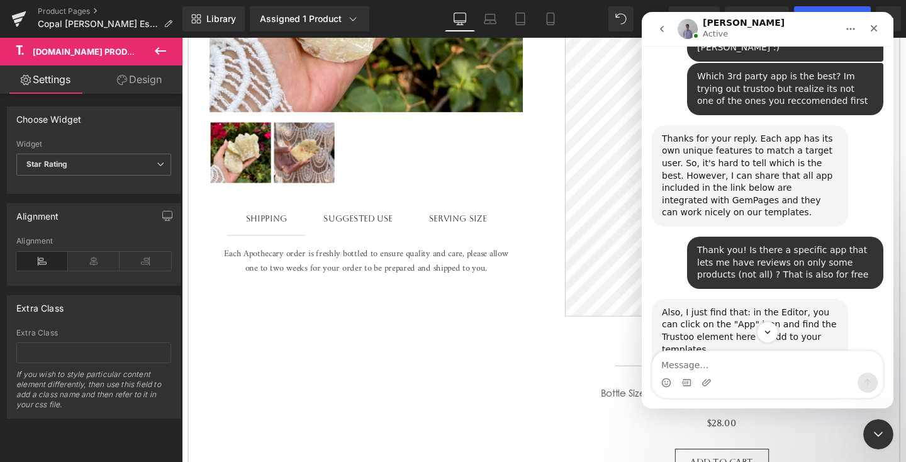
scroll to position [1004, 0]
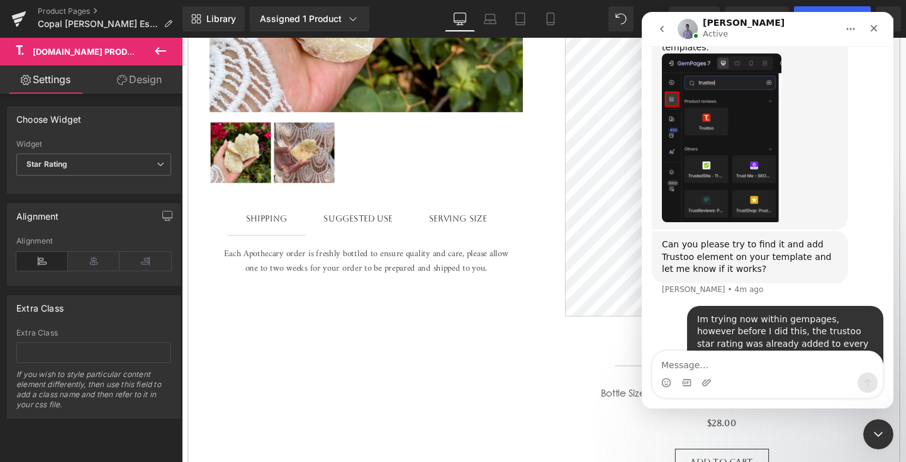
click at [580, 89] on div at bounding box center [453, 212] width 906 height 424
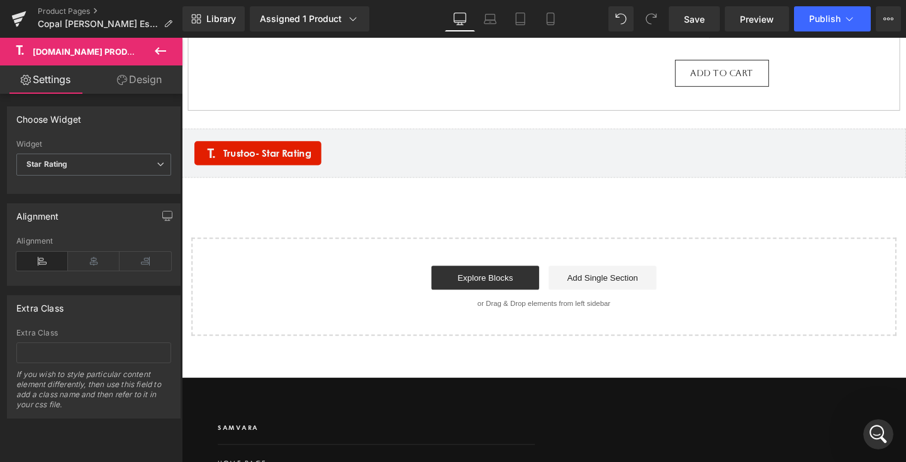
scroll to position [882, 0]
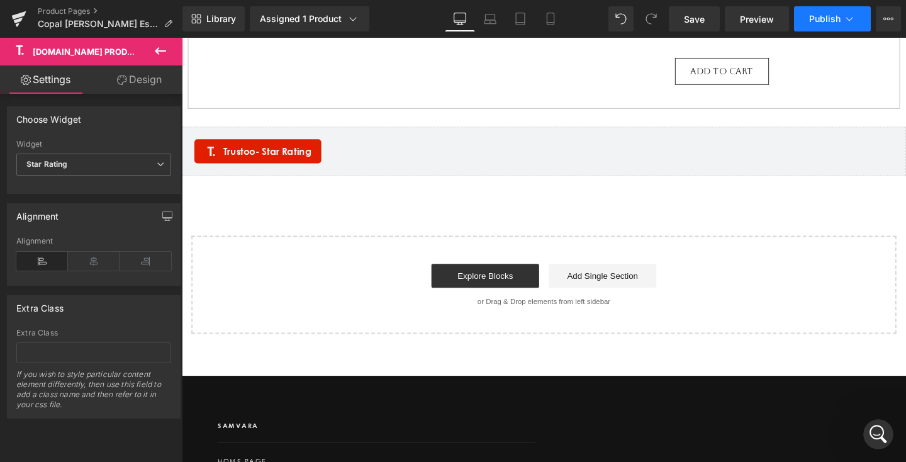
click at [819, 20] on span "Publish" at bounding box center [824, 19] width 31 height 10
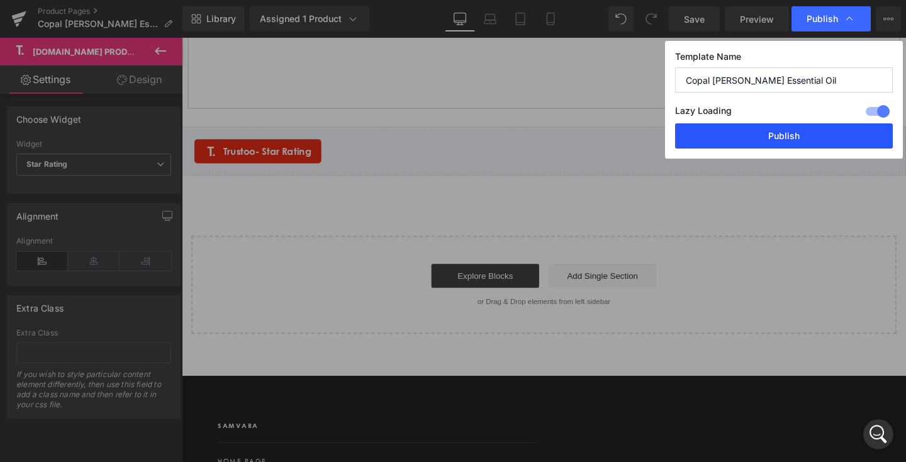
click at [782, 130] on button "Publish" at bounding box center [784, 135] width 218 height 25
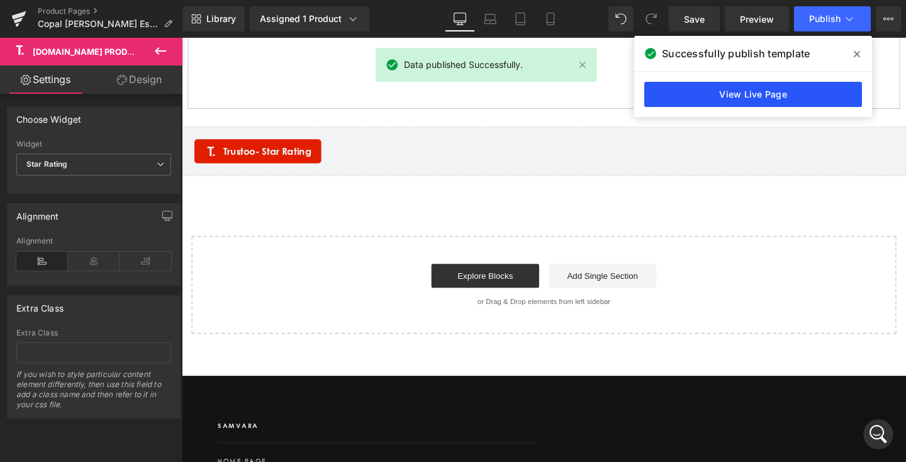
click at [762, 91] on link "View Live Page" at bounding box center [753, 94] width 218 height 25
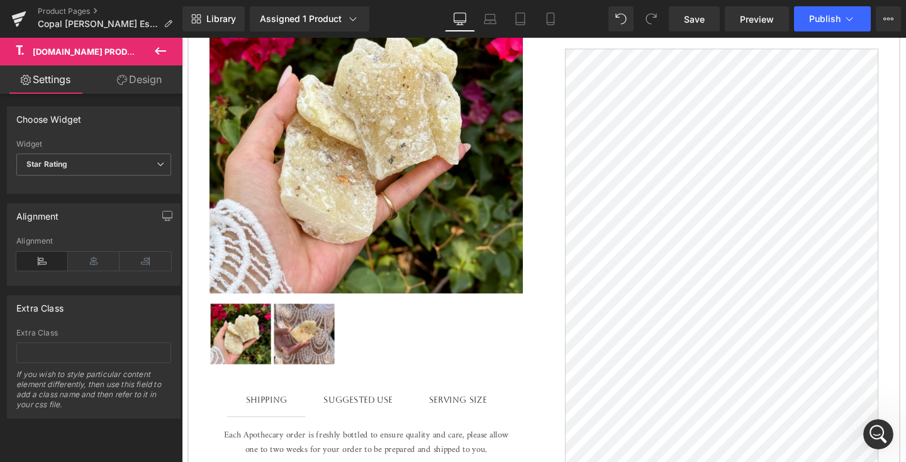
scroll to position [219, 0]
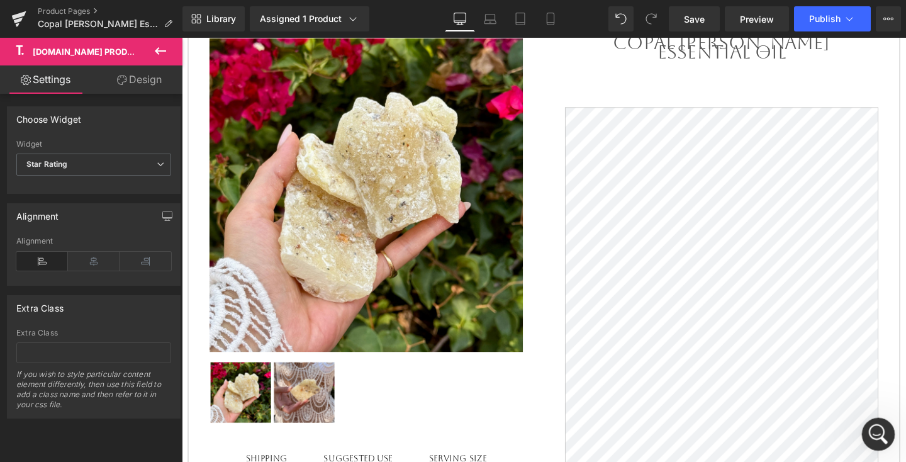
click at [872, 426] on icon "Open Intercom Messenger" at bounding box center [876, 432] width 21 height 21
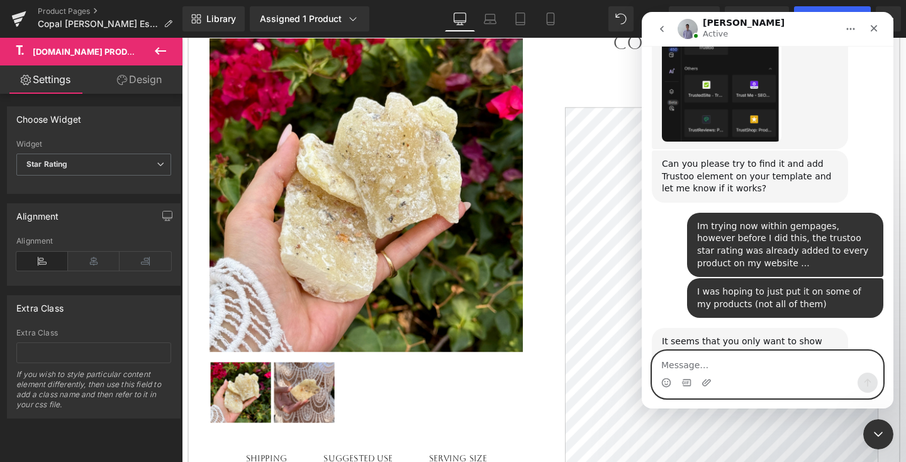
scroll to position [1143, 0]
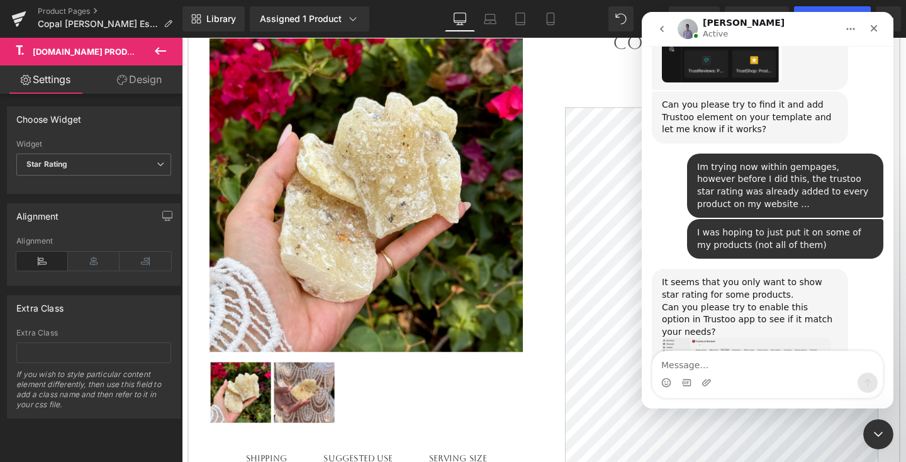
click at [789, 338] on img "Brad says…" at bounding box center [746, 370] width 169 height 65
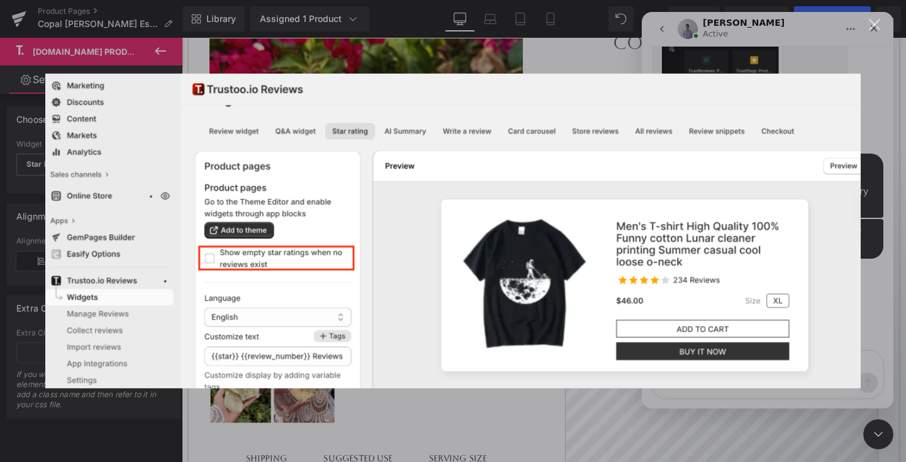
click at [789, 283] on img "Close" at bounding box center [452, 231] width 815 height 314
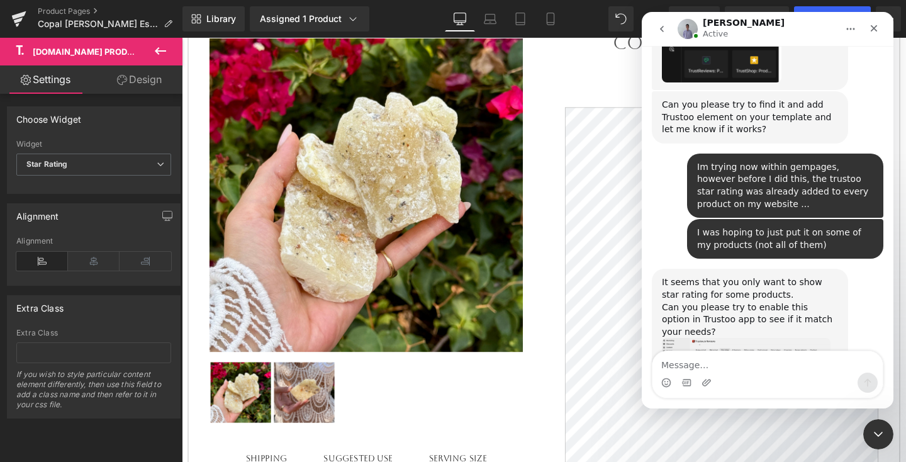
click at [789, 338] on img "Brad says…" at bounding box center [746, 370] width 169 height 65
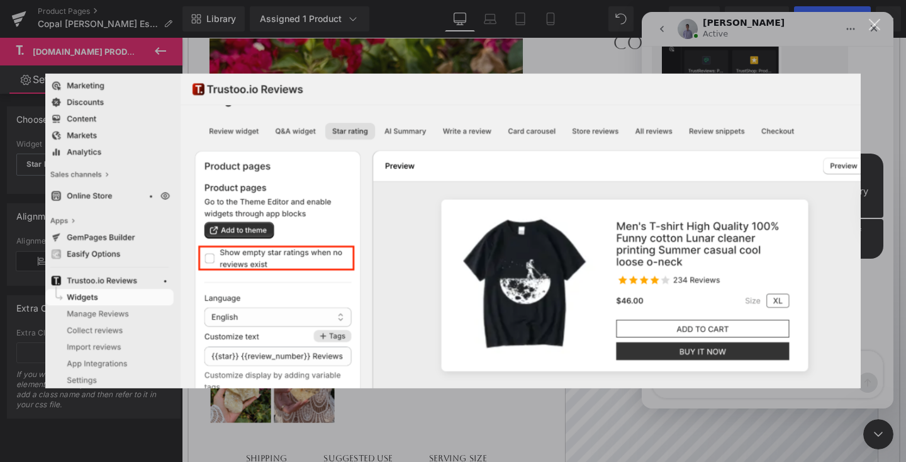
click at [789, 283] on img "Close" at bounding box center [452, 231] width 815 height 314
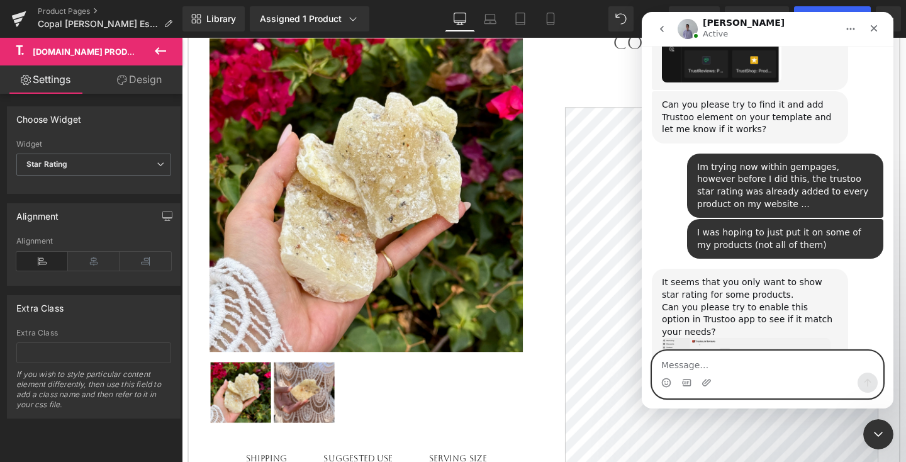
click at [751, 358] on textarea "Message…" at bounding box center [767, 361] width 230 height 21
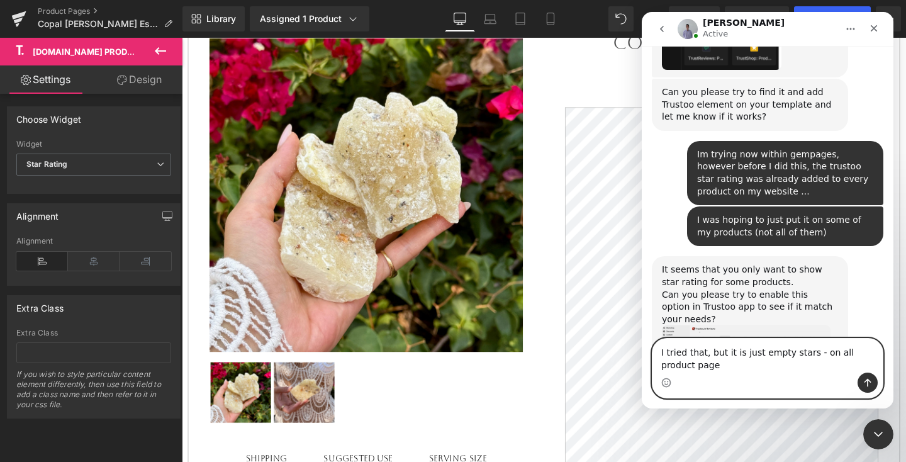
type textarea "I tried that, but it is just empty stars - on all product pages"
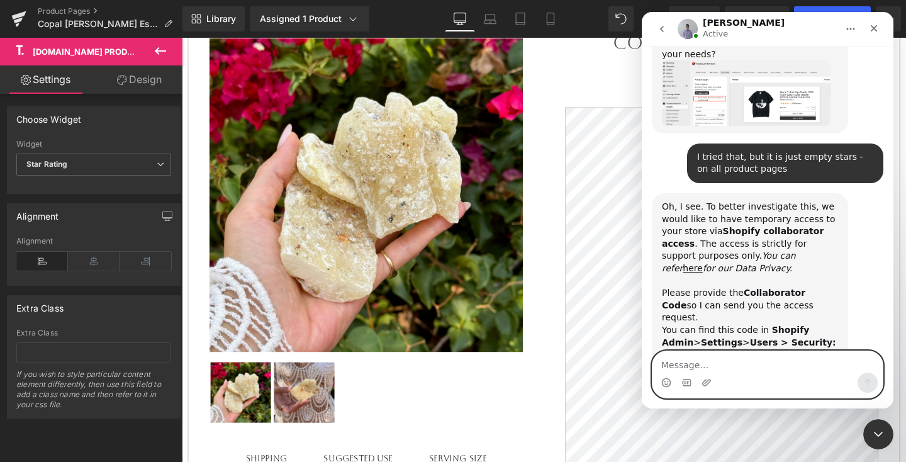
scroll to position [1439, 0]
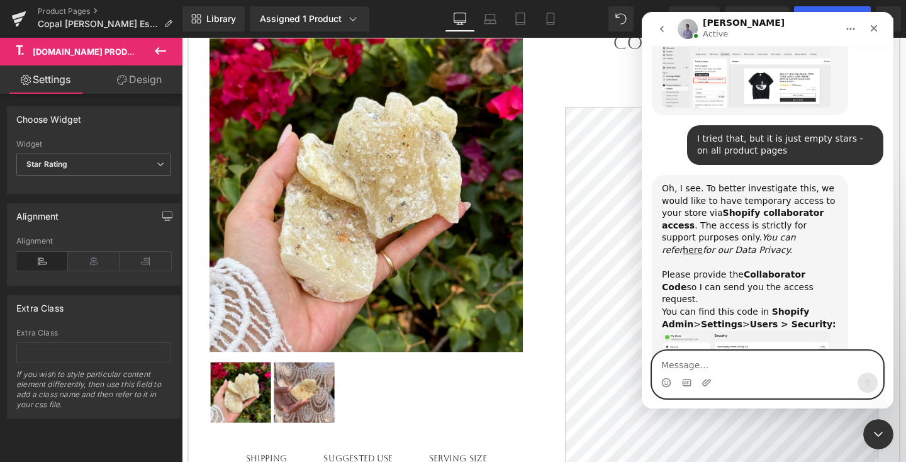
click at [740, 364] on textarea "Message…" at bounding box center [767, 361] width 230 height 21
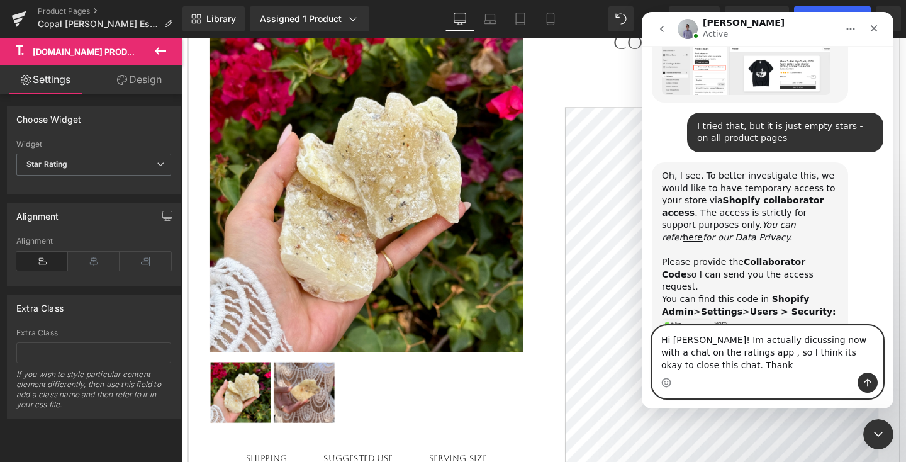
scroll to position [1464, 0]
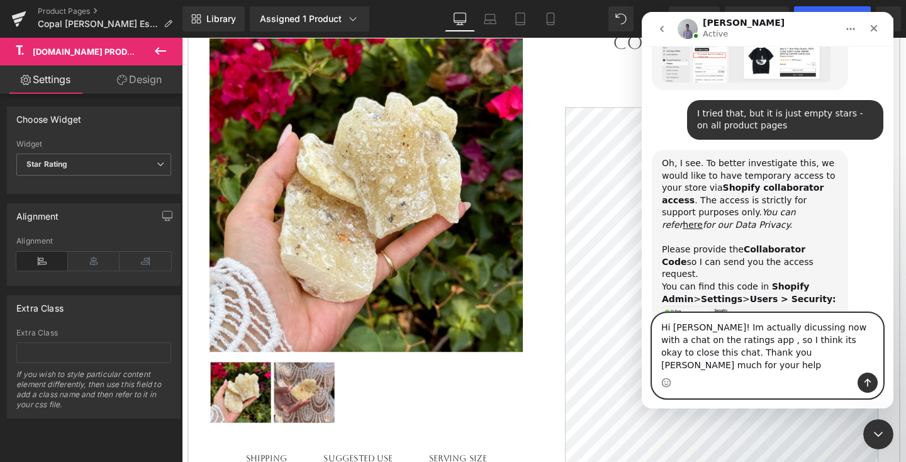
type textarea "Hi Brad! Im actually dicussing now with a chat on the ratings app , so I think …"
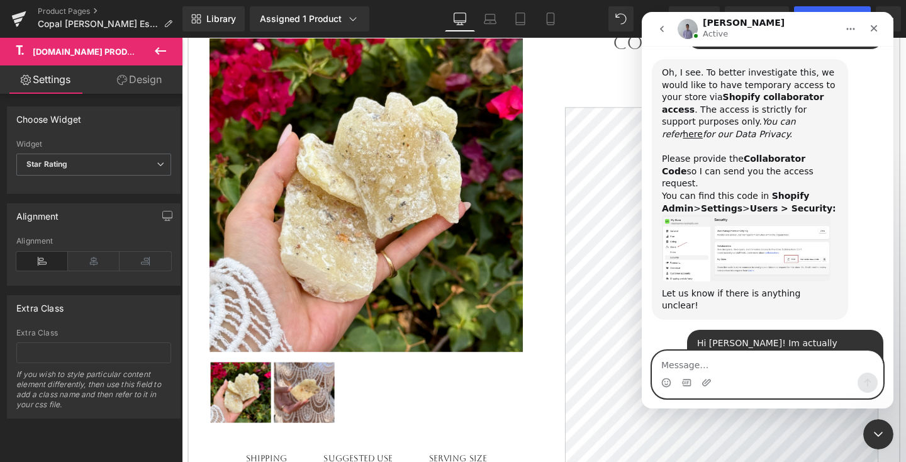
scroll to position [1588, 0]
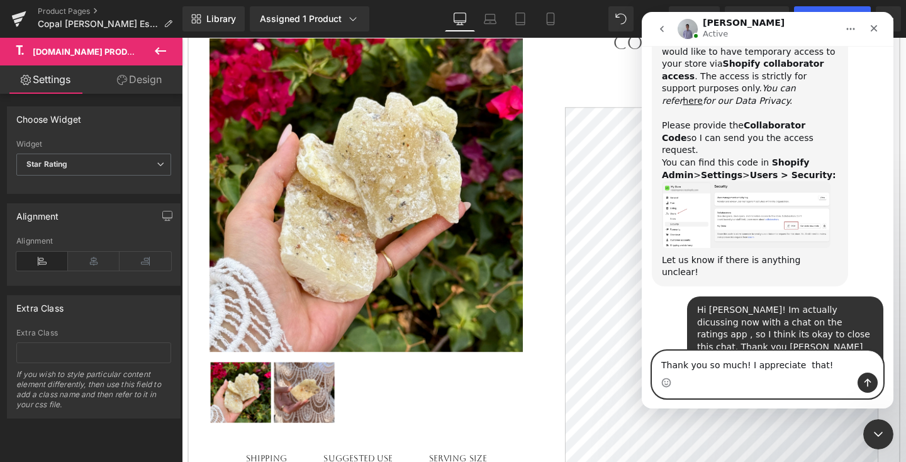
type textarea "Thank you so much! I appreciate that!"
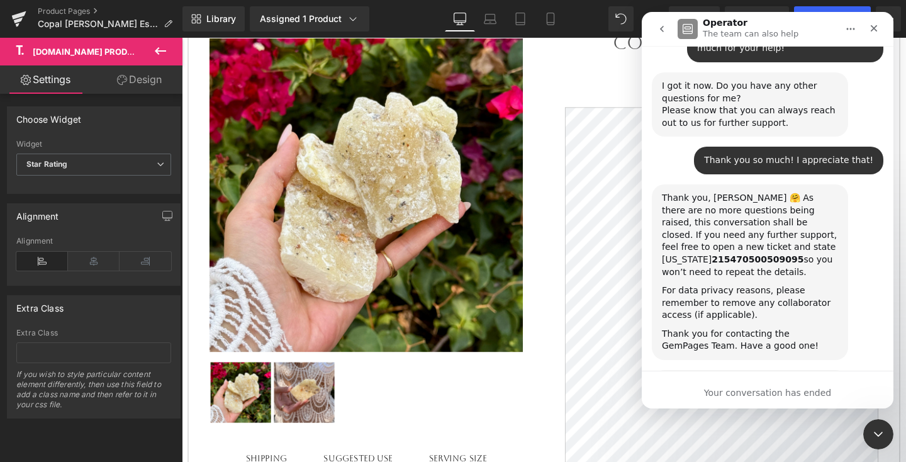
scroll to position [1957, 0]
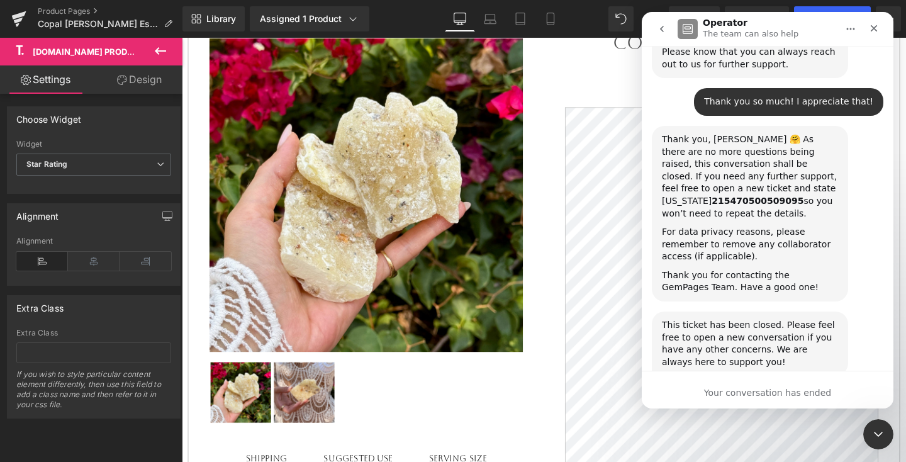
click at [802, 453] on span "Amazing" at bounding box center [798, 464] width 23 height 23
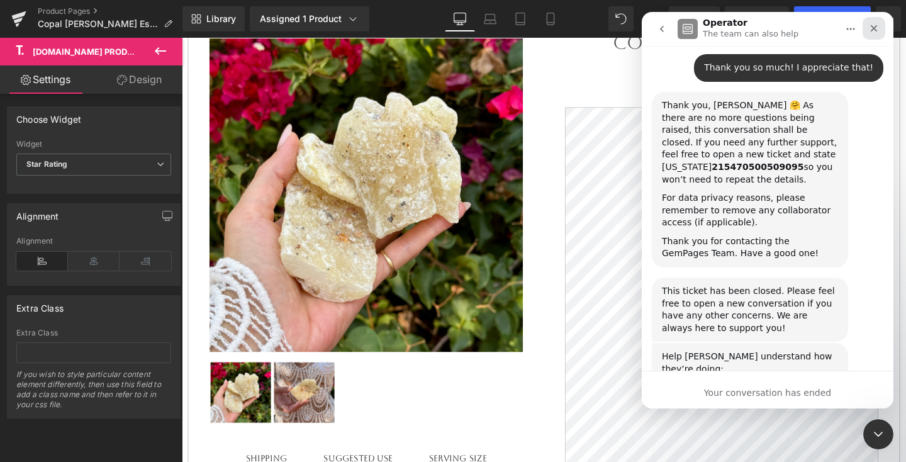
click at [872, 33] on div "Close" at bounding box center [873, 28] width 23 height 23
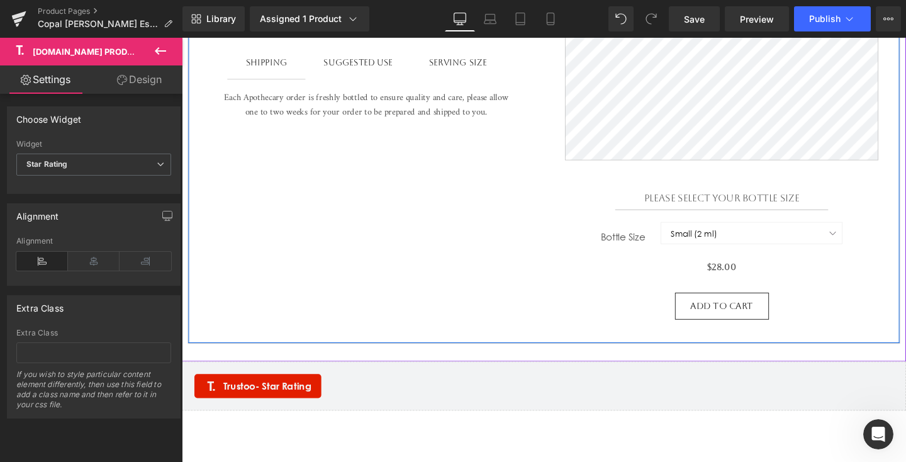
scroll to position [732, 0]
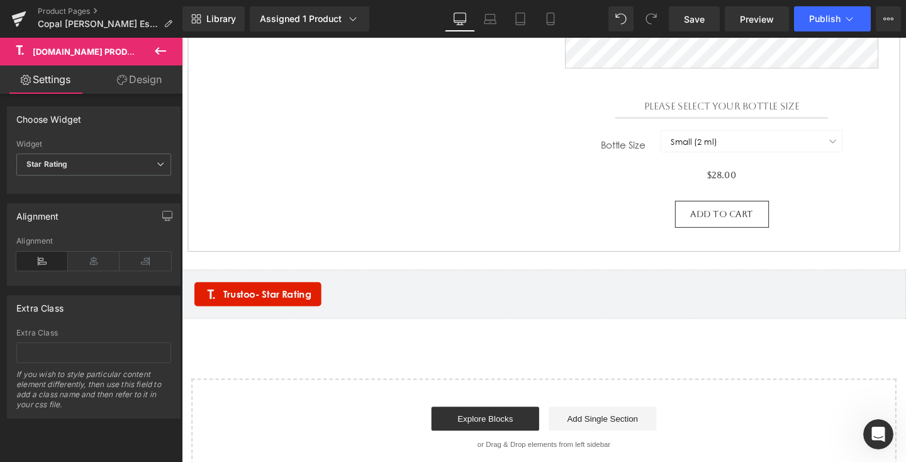
click at [182, 38] on div at bounding box center [182, 38] width 0 height 0
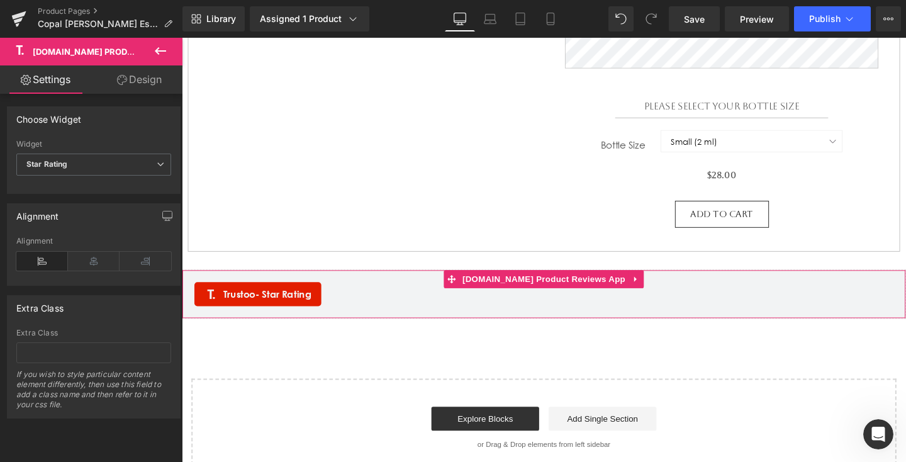
click at [308, 309] on span "- Star Rating" at bounding box center [288, 314] width 59 height 58
click at [655, 289] on icon at bounding box center [659, 290] width 9 height 9
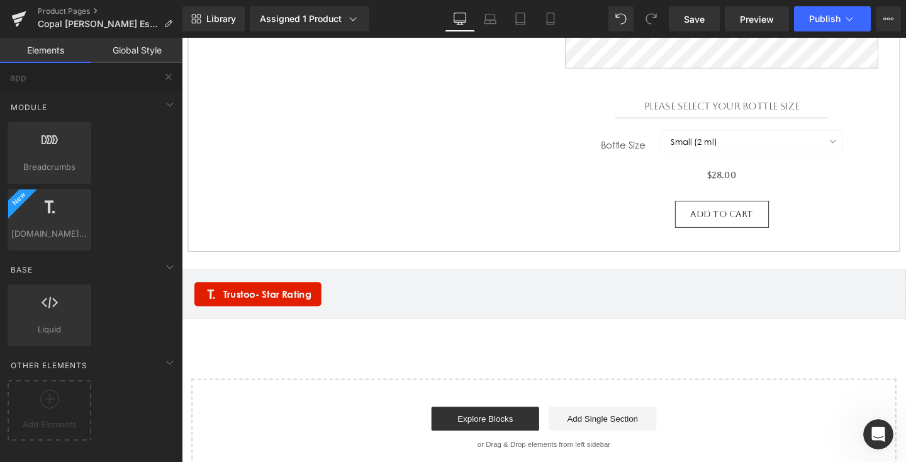
click at [70, 180] on div "Breadcrumbs app" at bounding box center [50, 153] width 84 height 62
click at [67, 219] on div at bounding box center [49, 213] width 76 height 28
click at [323, 305] on div "Trustoo - Star Rating" at bounding box center [261, 306] width 133 height 25
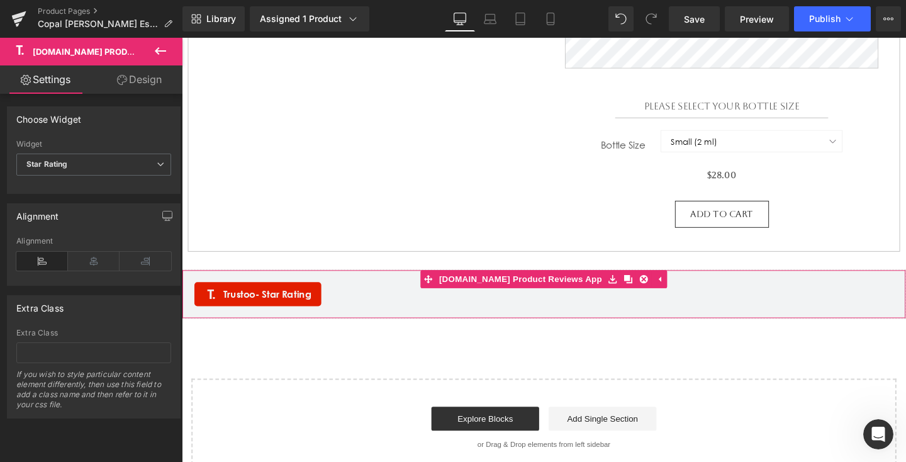
click at [314, 304] on span "- Star Rating" at bounding box center [288, 314] width 59 height 58
click at [157, 165] on icon at bounding box center [161, 164] width 8 height 8
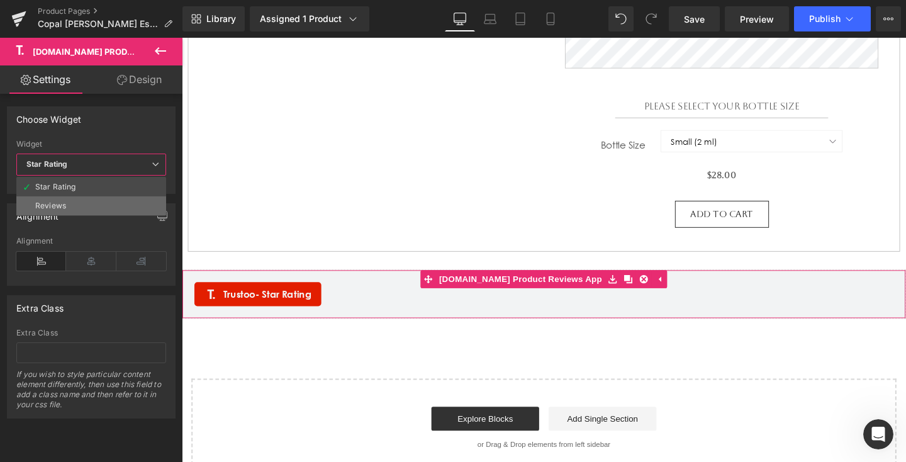
click at [130, 211] on li "Reviews" at bounding box center [91, 205] width 150 height 19
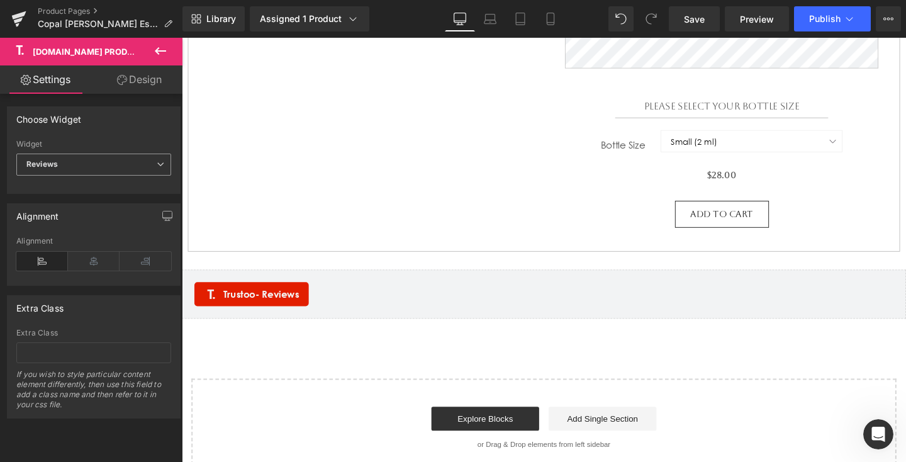
click at [144, 160] on span "Reviews" at bounding box center [93, 164] width 155 height 22
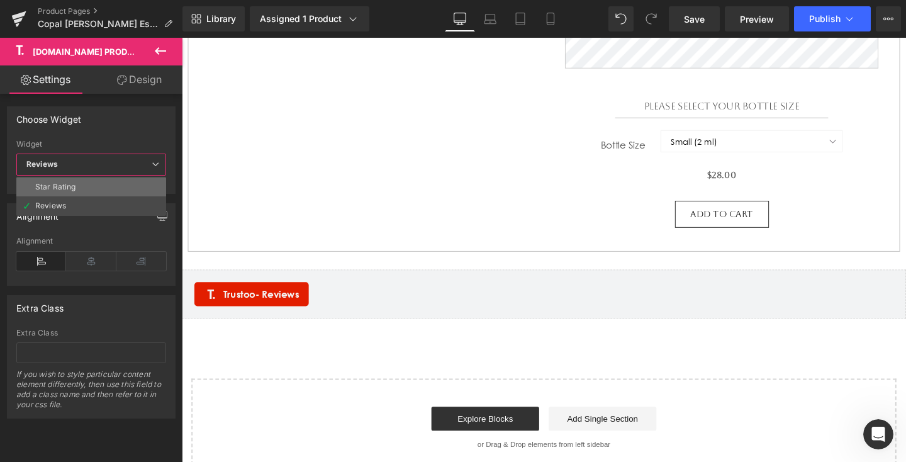
click at [141, 181] on li "Star Rating" at bounding box center [91, 186] width 150 height 19
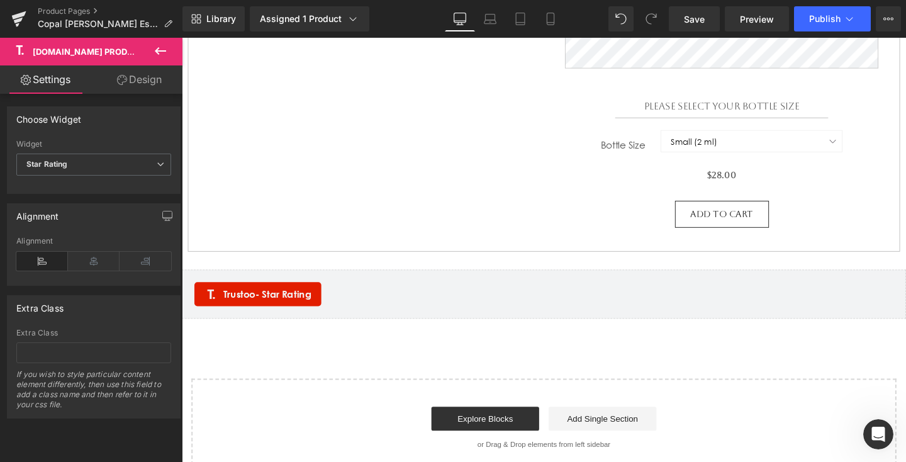
click at [157, 56] on icon at bounding box center [160, 50] width 15 height 15
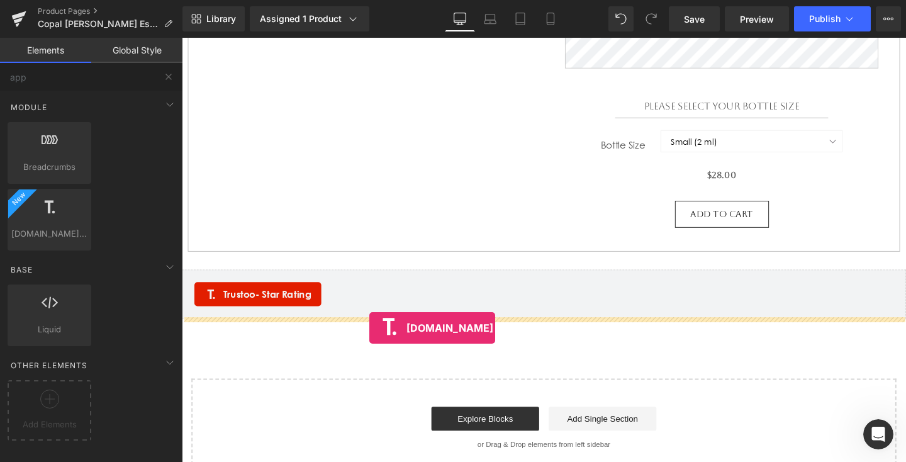
drag, startPoint x: 228, startPoint y: 254, endPoint x: 378, endPoint y: 342, distance: 173.7
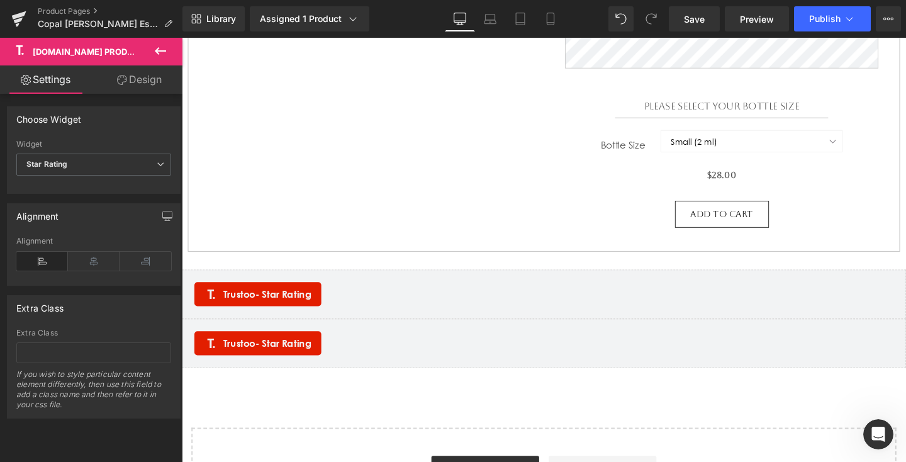
click at [299, 361] on span "- Star Rating" at bounding box center [288, 365] width 59 height 58
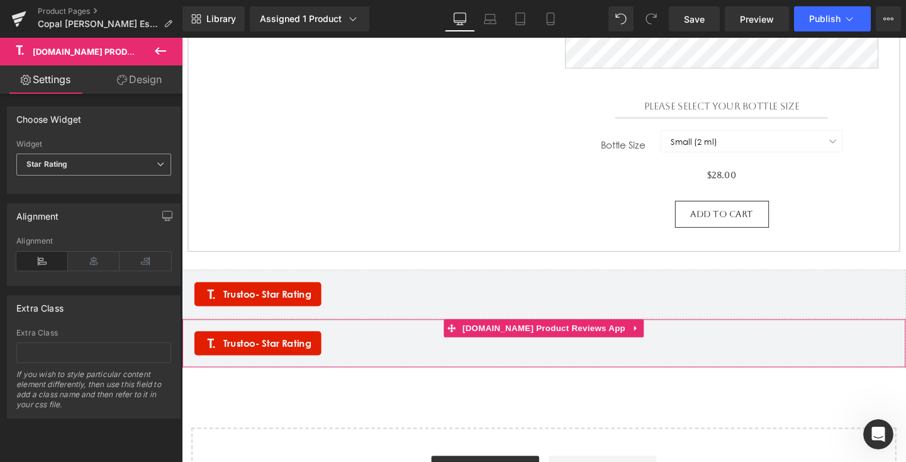
click at [155, 170] on span "Star Rating" at bounding box center [93, 164] width 155 height 22
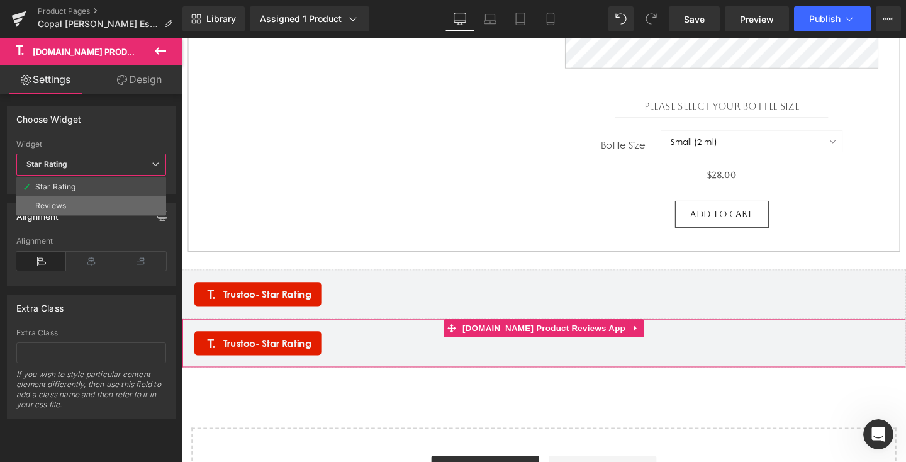
click at [136, 199] on li "Reviews" at bounding box center [91, 205] width 150 height 19
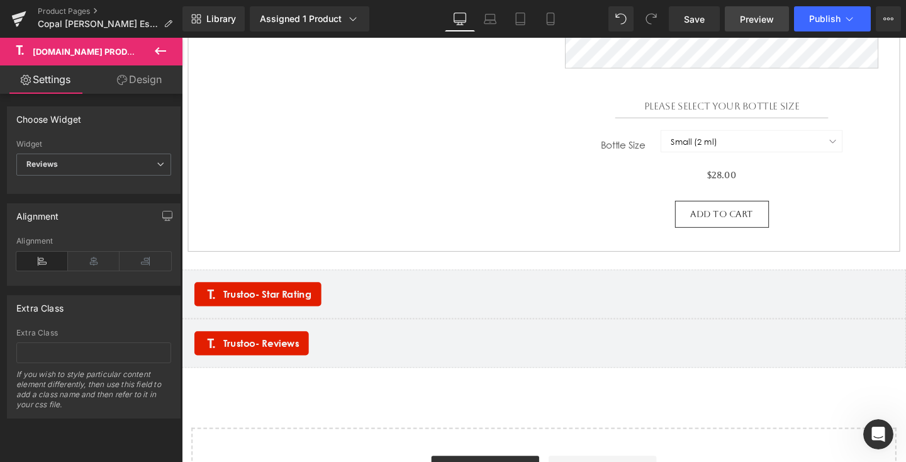
click at [748, 29] on link "Preview" at bounding box center [756, 18] width 64 height 25
click at [815, 27] on button "Publish" at bounding box center [832, 18] width 77 height 25
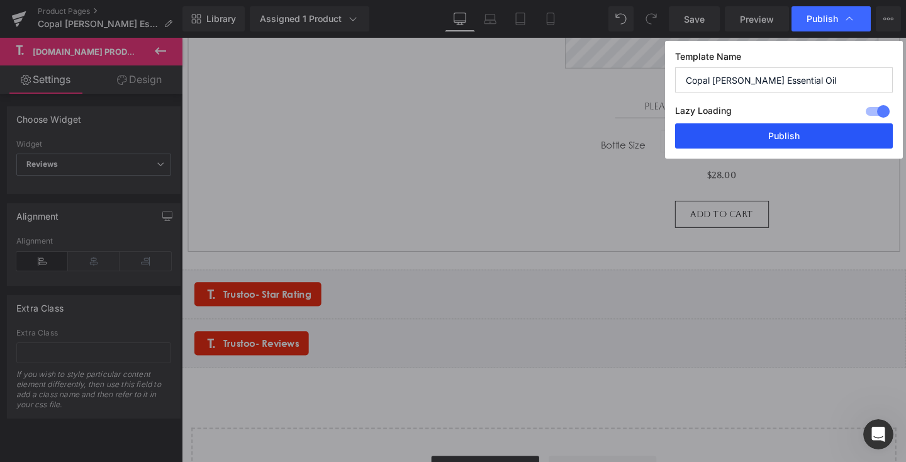
click at [784, 142] on button "Publish" at bounding box center [784, 135] width 218 height 25
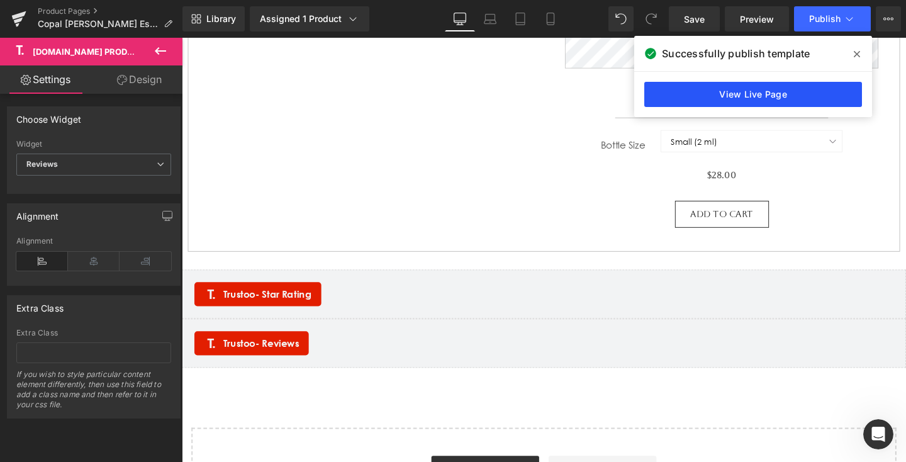
click at [733, 97] on link "View Live Page" at bounding box center [753, 94] width 218 height 25
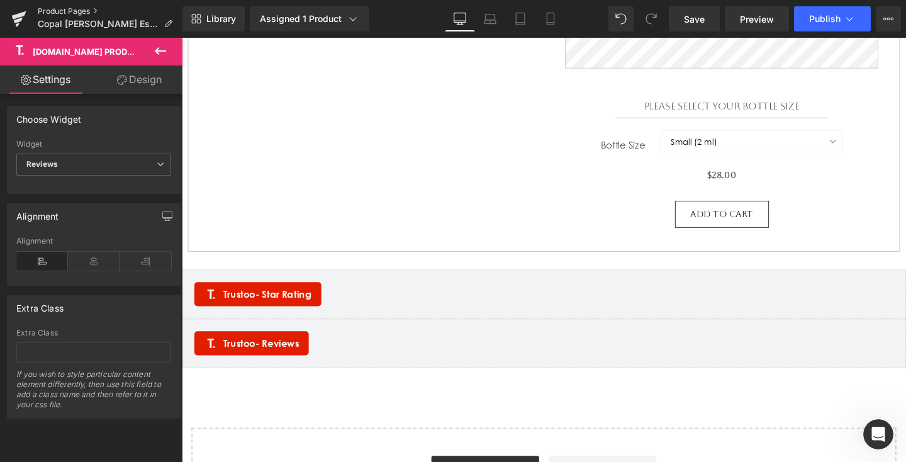
click at [71, 12] on link "Product Pages" at bounding box center [110, 11] width 145 height 10
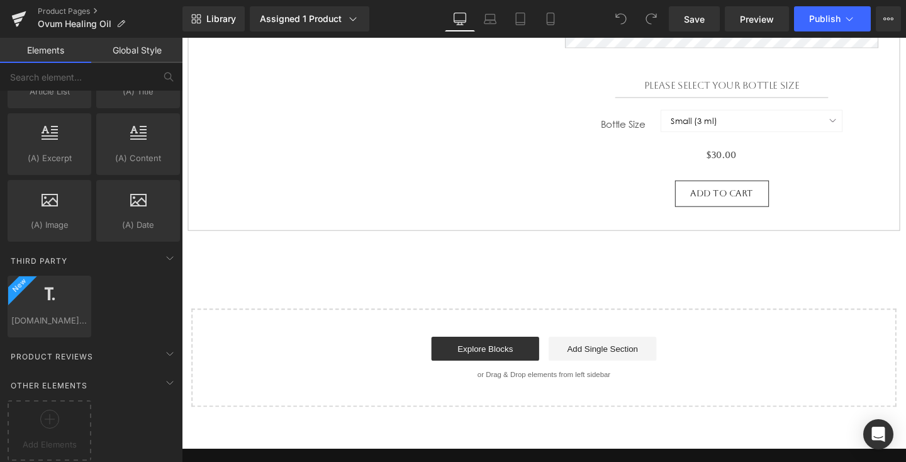
scroll to position [743, 0]
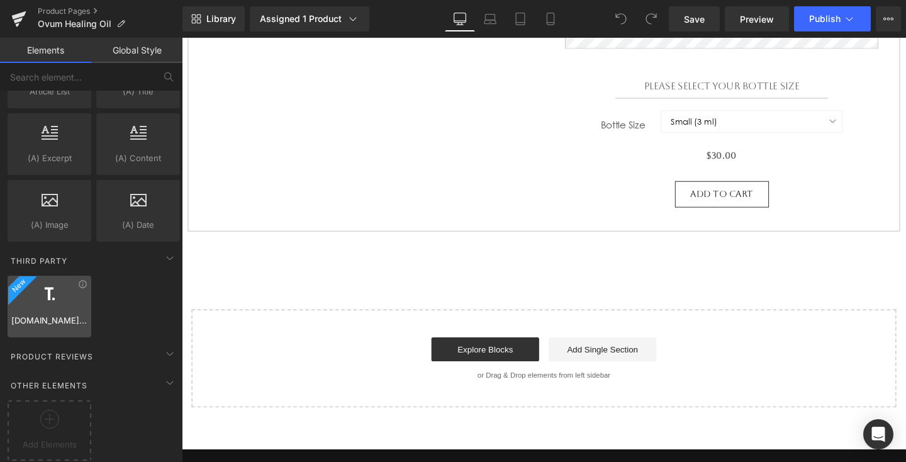
click at [65, 294] on div at bounding box center [49, 300] width 76 height 28
click at [48, 291] on icon at bounding box center [50, 294] width 16 height 16
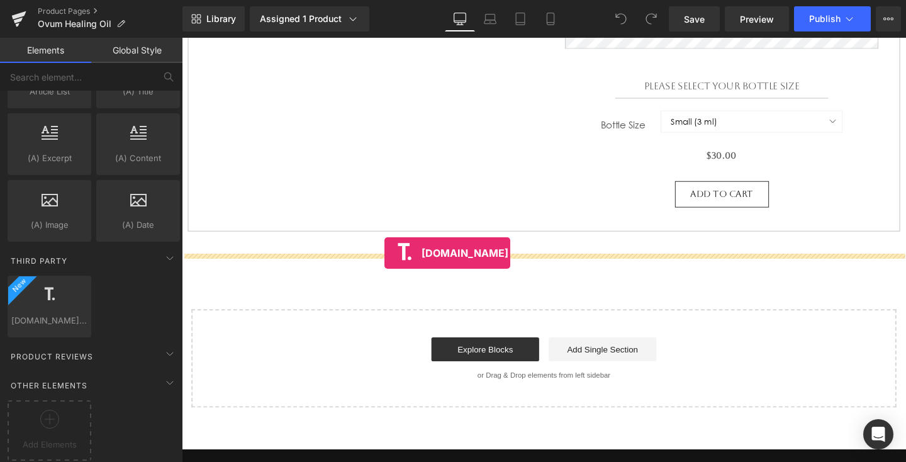
drag, startPoint x: 230, startPoint y: 328, endPoint x: 396, endPoint y: 267, distance: 176.5
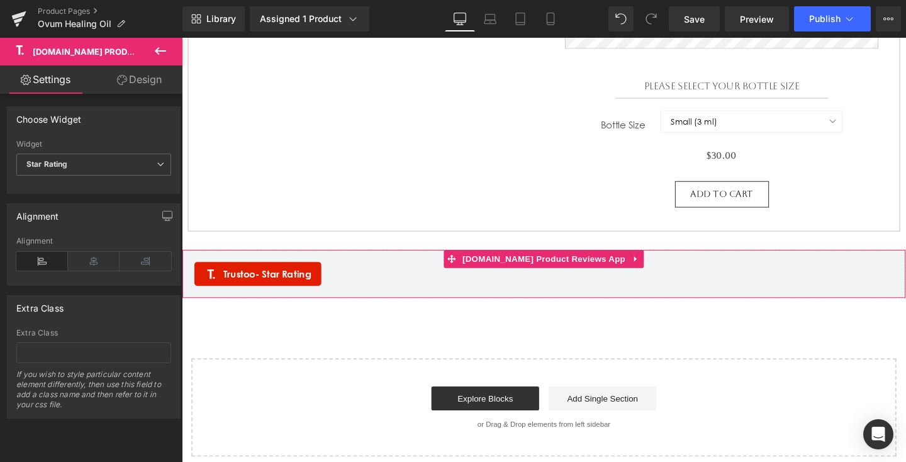
click at [293, 292] on span "- Star Rating" at bounding box center [288, 293] width 59 height 58
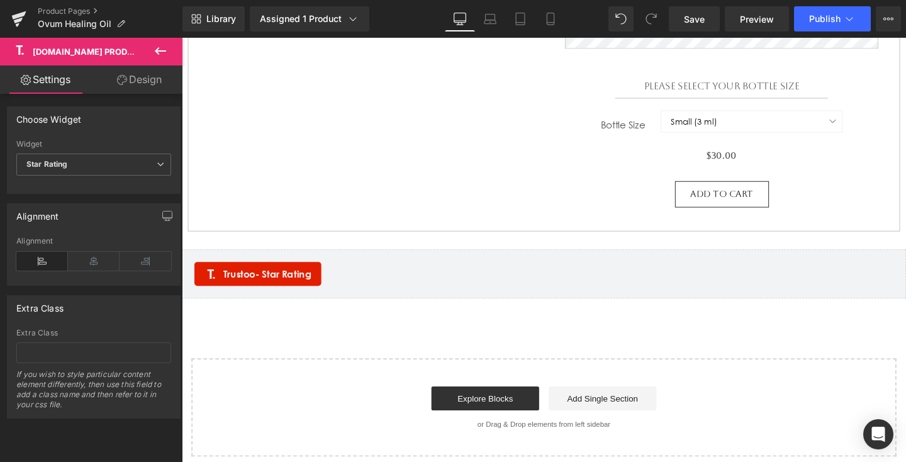
click at [158, 52] on icon at bounding box center [160, 50] width 15 height 15
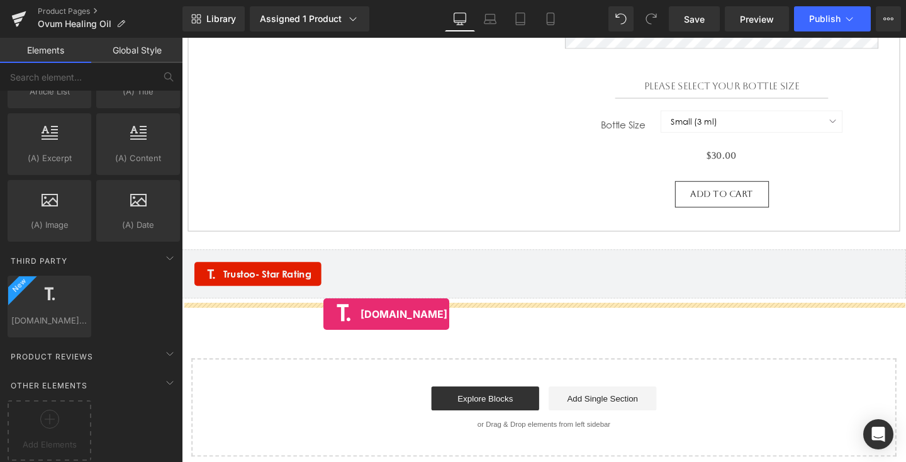
drag, startPoint x: 238, startPoint y: 336, endPoint x: 331, endPoint y: 328, distance: 92.9
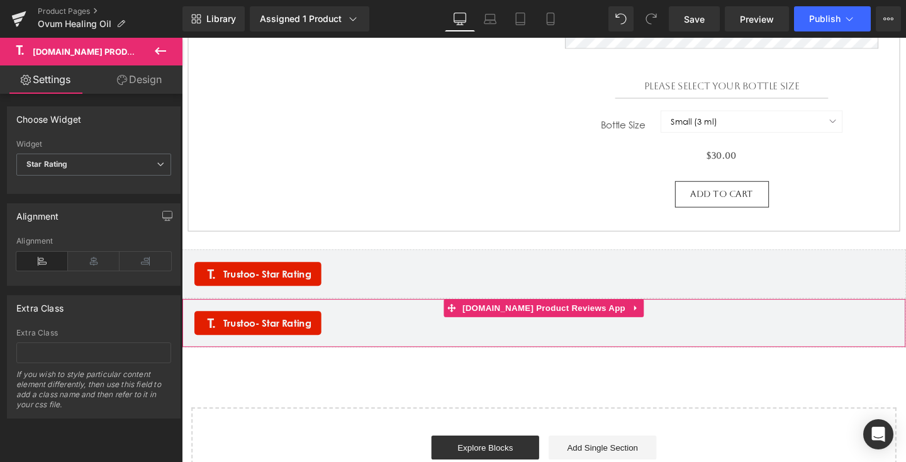
click at [250, 345] on span "Trustoo - Star Rating" at bounding box center [271, 337] width 93 height 15
click at [128, 166] on span "Star Rating" at bounding box center [93, 164] width 155 height 22
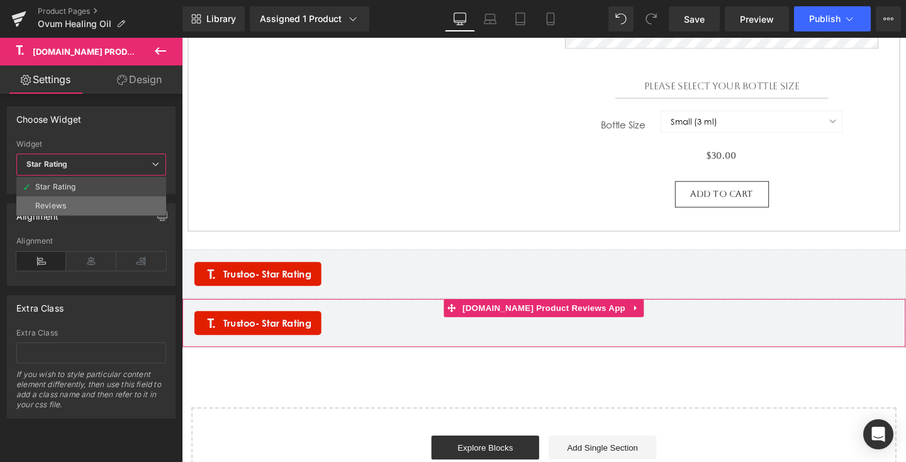
click at [119, 196] on li "Reviews" at bounding box center [91, 205] width 150 height 19
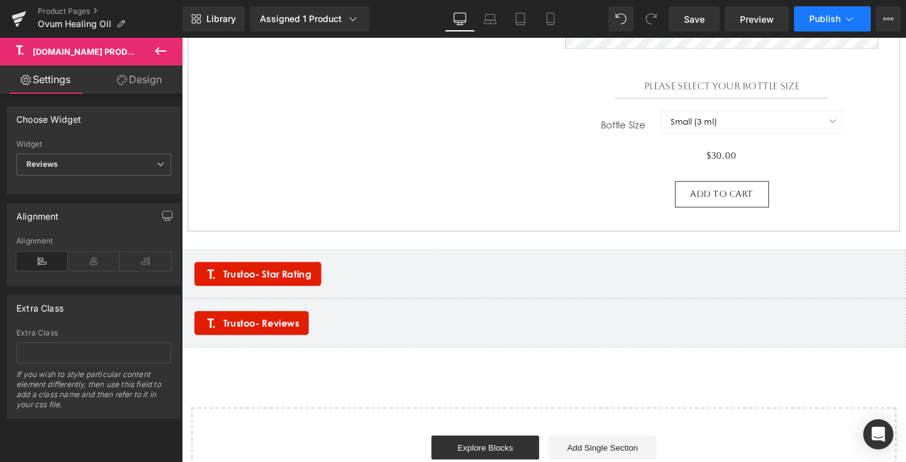
click at [823, 11] on button "Publish" at bounding box center [832, 18] width 77 height 25
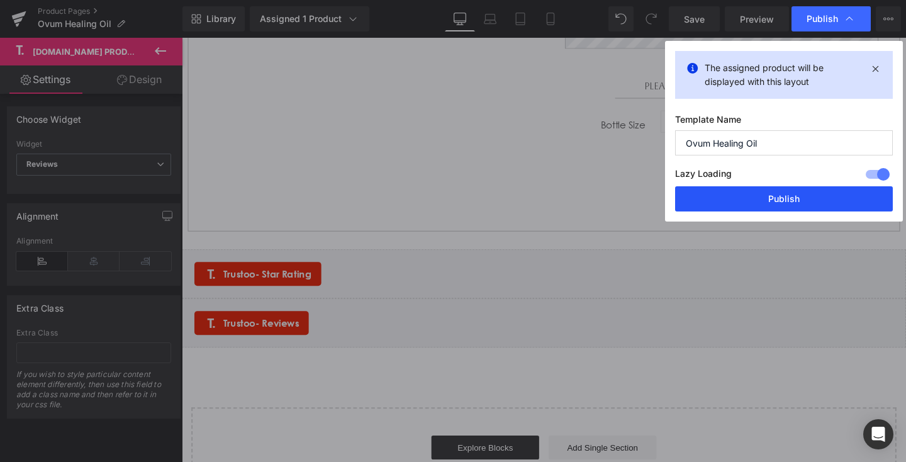
drag, startPoint x: 788, startPoint y: 194, endPoint x: 638, endPoint y: 165, distance: 153.2
click at [0, 0] on button "Publish" at bounding box center [0, 0] width 0 height 0
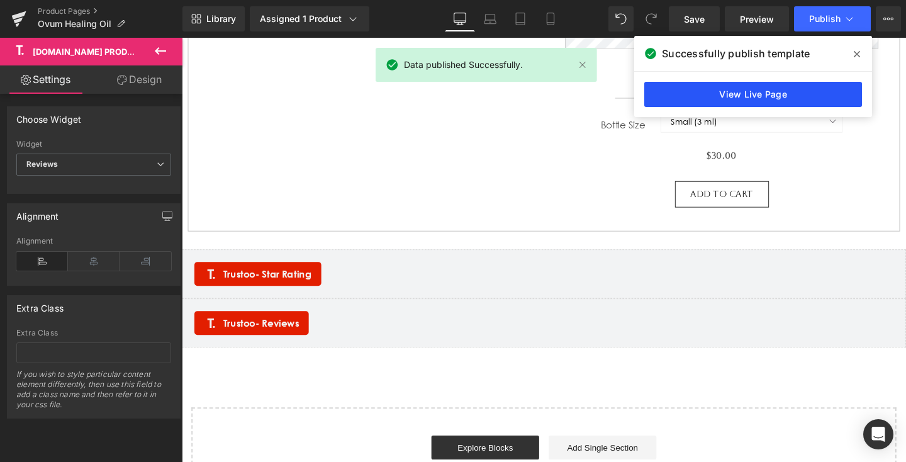
click at [0, 0] on link "View Live Page" at bounding box center [0, 0] width 0 height 0
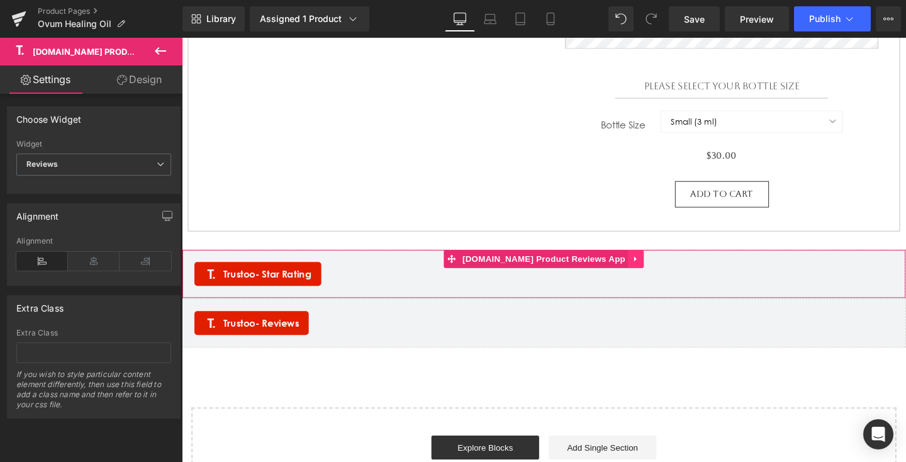
click at [651, 279] on link at bounding box center [659, 269] width 16 height 19
click at [663, 274] on icon at bounding box center [667, 269] width 9 height 9
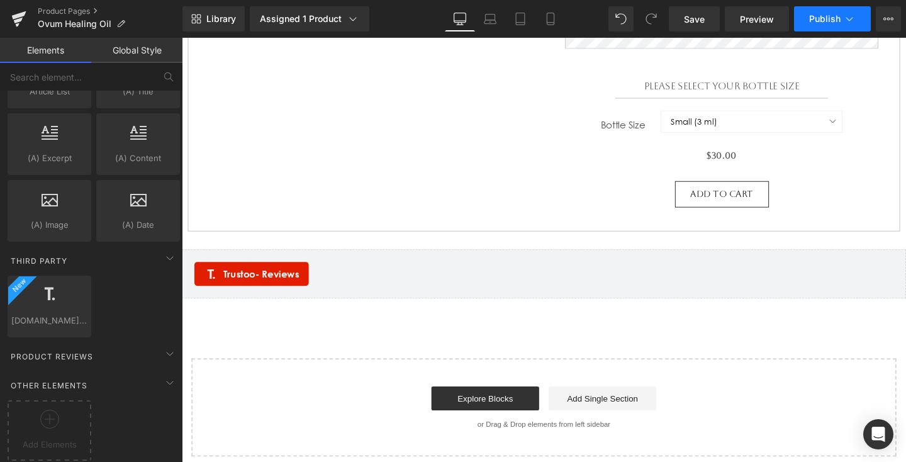
click at [831, 20] on span "Publish" at bounding box center [824, 19] width 31 height 10
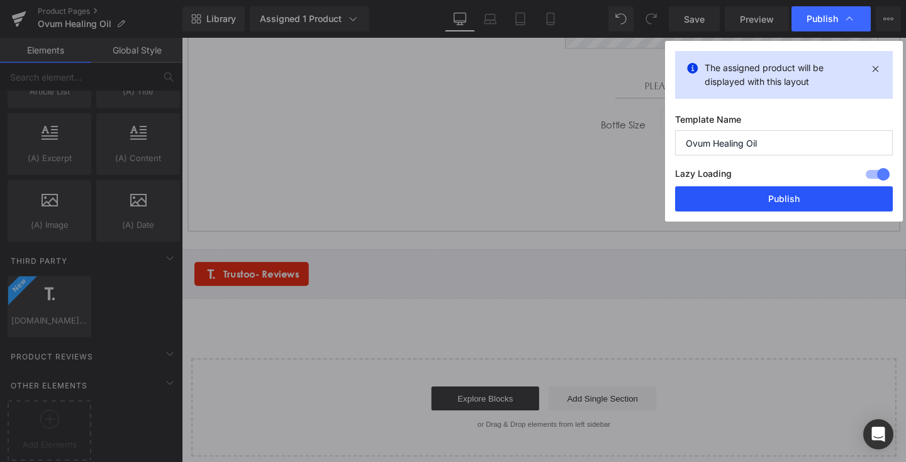
click at [831, 200] on button "Publish" at bounding box center [784, 198] width 218 height 25
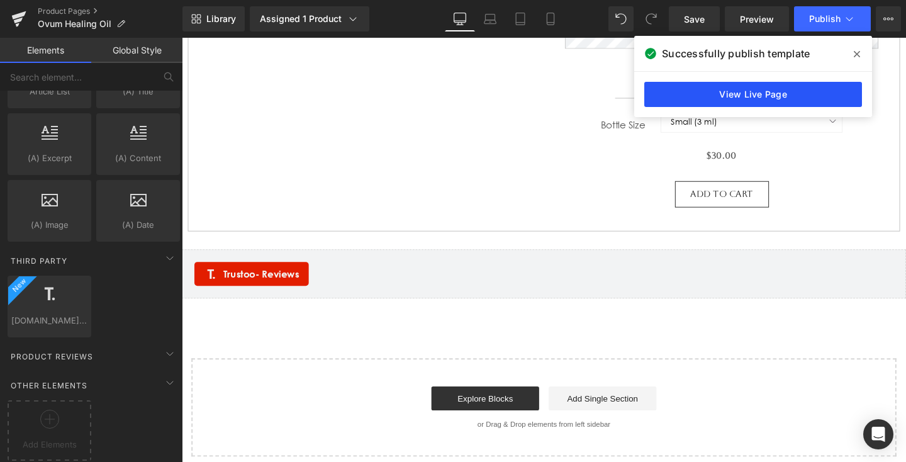
click at [0, 0] on link "View Live Page" at bounding box center [0, 0] width 0 height 0
